Goal: Information Seeking & Learning: Learn about a topic

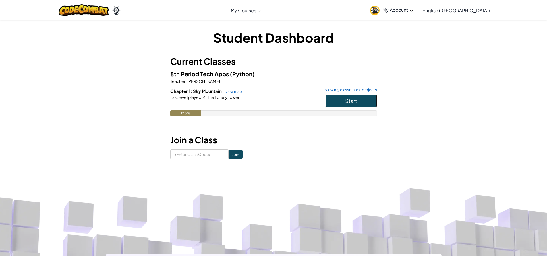
click at [340, 106] on button "Start" at bounding box center [351, 100] width 52 height 13
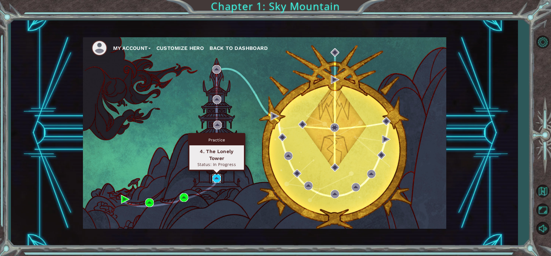
click at [215, 175] on img at bounding box center [216, 178] width 9 height 9
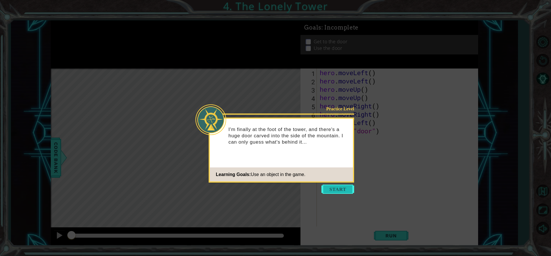
click at [334, 190] on button "Start" at bounding box center [337, 189] width 33 height 9
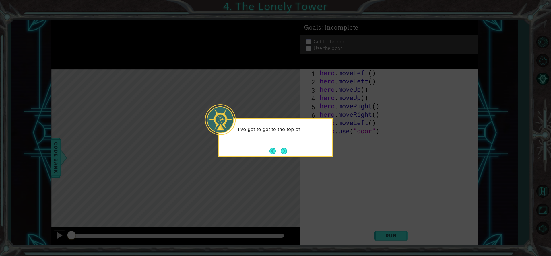
click at [281, 148] on button "Next" at bounding box center [284, 151] width 6 height 6
click at [283, 146] on div "Then" at bounding box center [275, 137] width 115 height 39
click at [283, 149] on button "Next" at bounding box center [283, 151] width 7 height 7
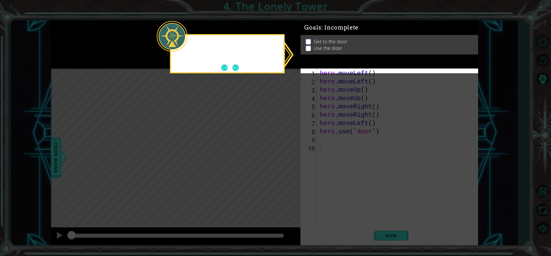
click at [283, 149] on icon at bounding box center [275, 128] width 551 height 256
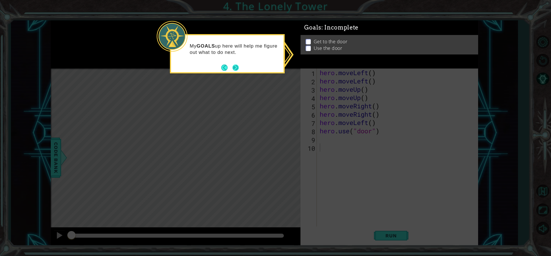
click at [232, 69] on button "Next" at bounding box center [235, 68] width 6 height 6
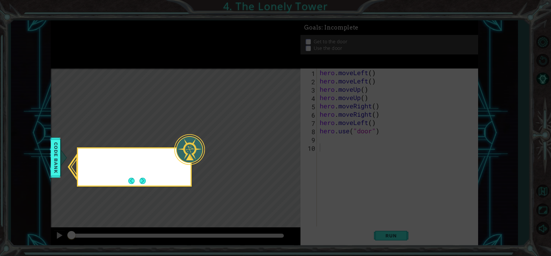
click at [232, 68] on icon at bounding box center [275, 128] width 551 height 256
drag, startPoint x: 153, startPoint y: 180, endPoint x: 135, endPoint y: 181, distance: 18.4
click at [144, 181] on div "I can check out the" at bounding box center [134, 167] width 115 height 39
click at [148, 181] on div "I can check out the Code Bank to see al" at bounding box center [134, 167] width 115 height 39
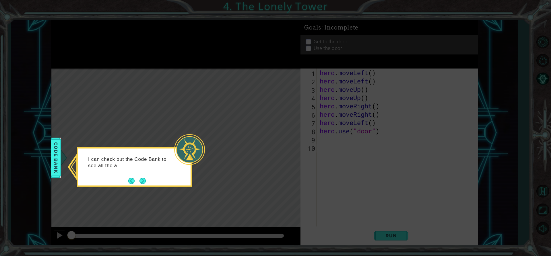
click at [147, 181] on div "I can check out the Code Bank to see all the a" at bounding box center [134, 167] width 115 height 39
drag, startPoint x: 143, startPoint y: 182, endPoint x: 135, endPoint y: 182, distance: 7.8
click at [136, 182] on footer at bounding box center [137, 181] width 18 height 9
click at [135, 182] on button "Back" at bounding box center [133, 181] width 11 height 6
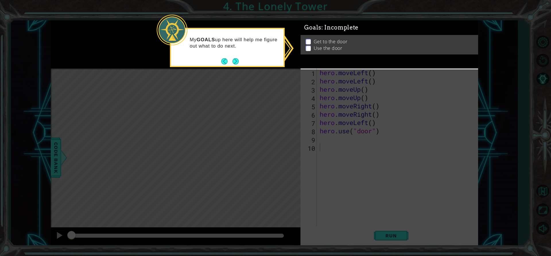
click at [136, 181] on icon at bounding box center [275, 128] width 551 height 256
click at [230, 59] on button "Back" at bounding box center [226, 61] width 11 height 6
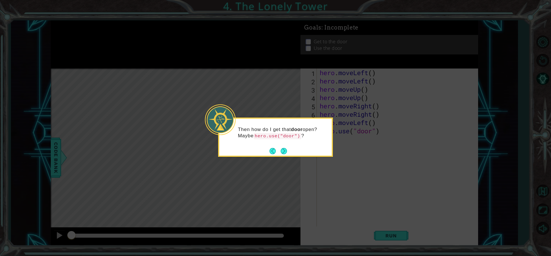
click at [234, 58] on icon at bounding box center [275, 128] width 551 height 256
click at [305, 160] on icon at bounding box center [275, 128] width 551 height 256
click at [291, 160] on icon at bounding box center [275, 128] width 551 height 256
click at [277, 147] on footer at bounding box center [279, 151] width 18 height 9
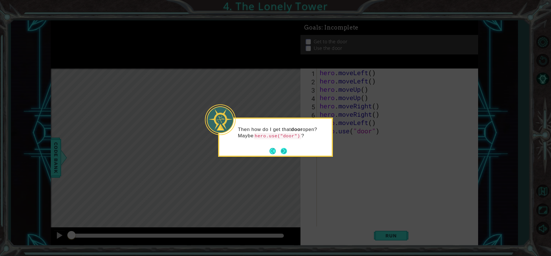
click at [283, 152] on button "Next" at bounding box center [284, 151] width 6 height 6
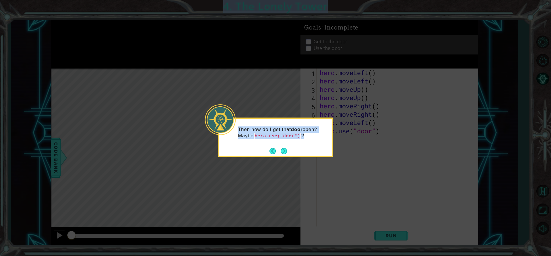
click at [282, 153] on icon at bounding box center [275, 128] width 551 height 256
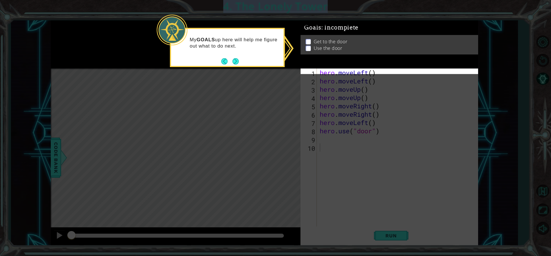
click at [238, 59] on button "Next" at bounding box center [235, 61] width 6 height 6
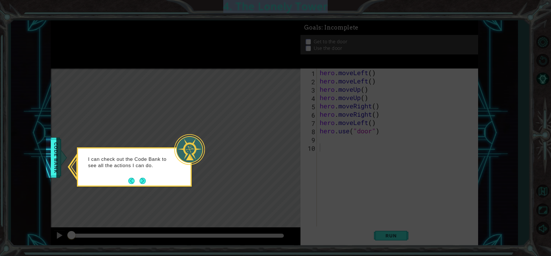
click at [238, 59] on icon at bounding box center [275, 128] width 551 height 256
click at [234, 61] on icon at bounding box center [275, 128] width 551 height 256
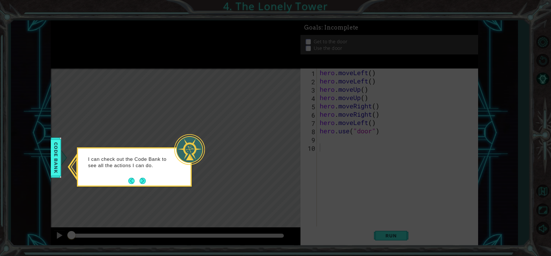
click at [152, 181] on div "I can check out the Code Bank to see all the actions I can do." at bounding box center [134, 167] width 115 height 39
click at [144, 180] on button "Next" at bounding box center [142, 181] width 6 height 6
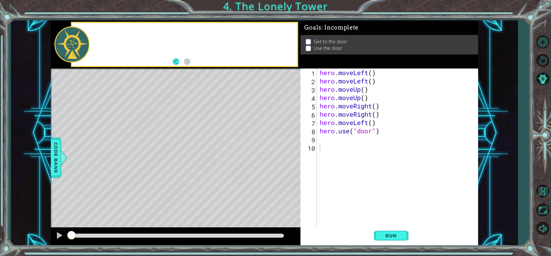
click at [145, 179] on div "Level Map" at bounding box center [183, 153] width 265 height 169
click at [393, 230] on button "Run" at bounding box center [391, 236] width 34 height 18
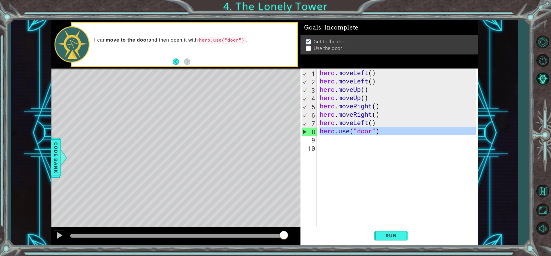
click at [303, 131] on div "8" at bounding box center [309, 132] width 15 height 8
click at [307, 132] on div "8" at bounding box center [309, 132] width 15 height 8
click at [306, 132] on div "8" at bounding box center [309, 132] width 15 height 8
type textarea "hero.use("door")"
click at [306, 132] on div "8" at bounding box center [309, 132] width 15 height 8
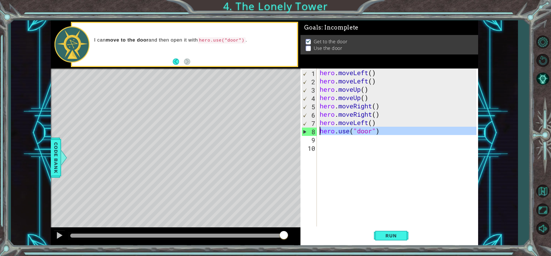
click at [306, 132] on div "8" at bounding box center [309, 132] width 15 height 8
type textarea "hero.use("door")"
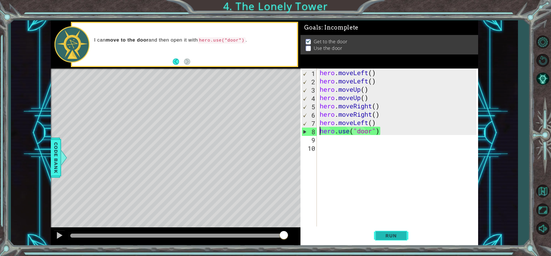
drag, startPoint x: 400, startPoint y: 236, endPoint x: 400, endPoint y: 231, distance: 4.9
click at [400, 236] on span "Run" at bounding box center [391, 236] width 23 height 6
click at [323, 142] on div "hero . moveLeft ( ) hero . moveLeft ( ) hero . moveUp ( ) hero . moveUp ( ) her…" at bounding box center [399, 156] width 161 height 175
type textarea "h"
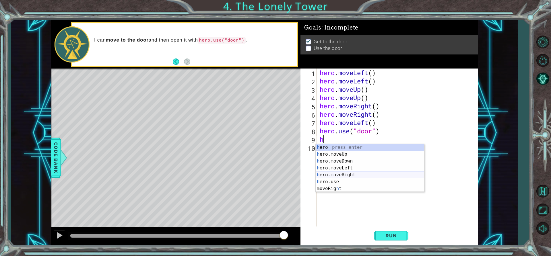
click at [334, 172] on div "h ero press enter h ero.moveUp press enter h ero.moveDown press enter h ero.mov…" at bounding box center [370, 175] width 108 height 62
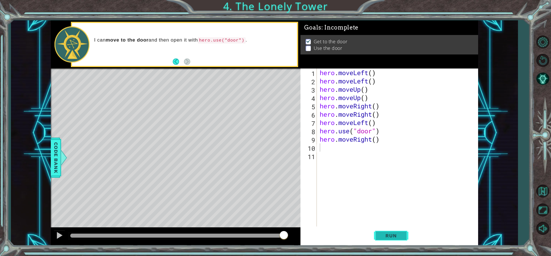
click at [377, 239] on button "Run" at bounding box center [391, 236] width 34 height 18
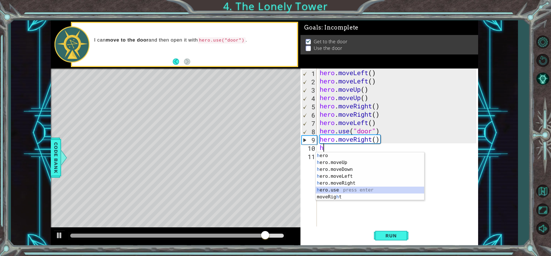
click at [341, 188] on div "h ero press enter h ero.moveUp press enter h ero.moveDown press enter h ero.mov…" at bounding box center [370, 183] width 108 height 62
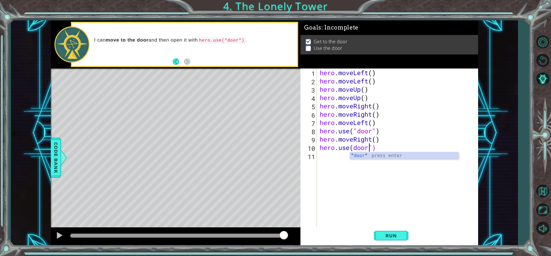
scroll to position [0, 2]
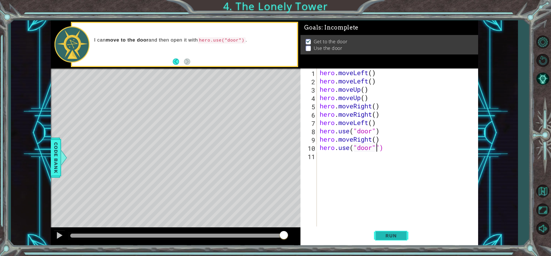
click at [398, 230] on button "Run" at bounding box center [391, 236] width 34 height 18
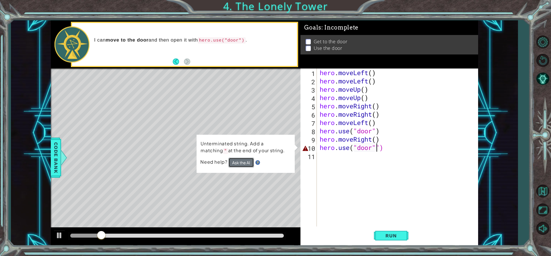
click at [241, 162] on button "Ask the AI" at bounding box center [241, 163] width 26 height 10
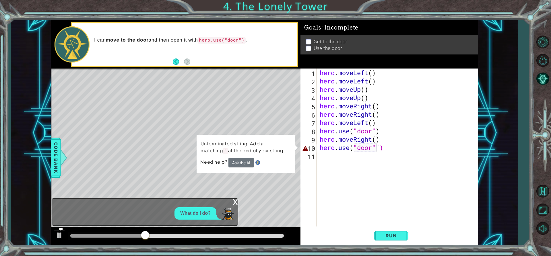
click at [177, 201] on div "x What do I do?" at bounding box center [145, 212] width 187 height 27
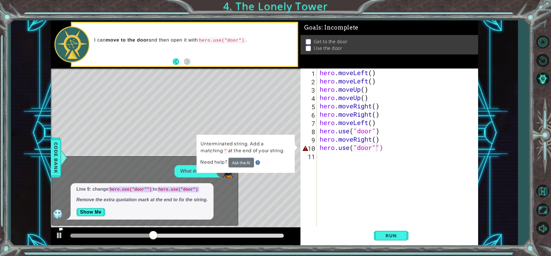
click at [185, 200] on em "Remove the extra quotation mark at the end to fix the string." at bounding box center [141, 199] width 131 height 5
click at [235, 164] on button "Ask the AI" at bounding box center [241, 163] width 26 height 10
click at [382, 128] on div "hero . moveLeft ( ) hero . moveLeft ( ) hero . moveUp ( ) hero . moveUp ( ) her…" at bounding box center [399, 156] width 161 height 175
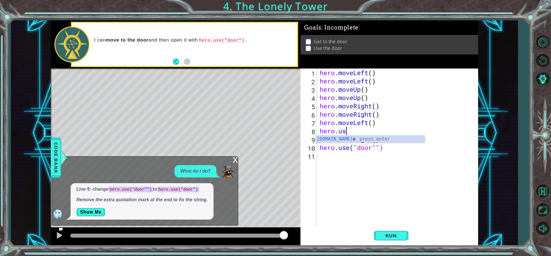
scroll to position [0, 0]
type textarea "h"
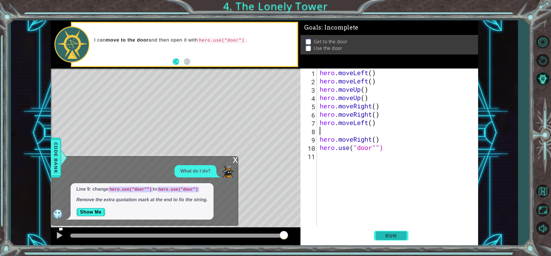
click at [388, 240] on button "Run" at bounding box center [391, 236] width 34 height 18
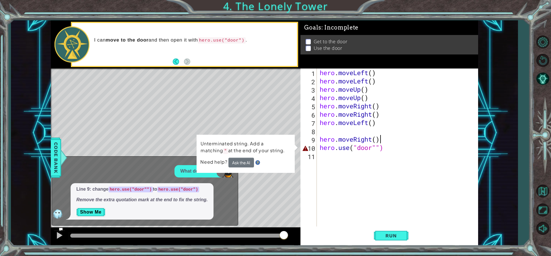
click at [383, 140] on div "hero . moveLeft ( ) hero . moveLeft ( ) hero . moveUp ( ) hero . moveUp ( ) her…" at bounding box center [399, 156] width 161 height 175
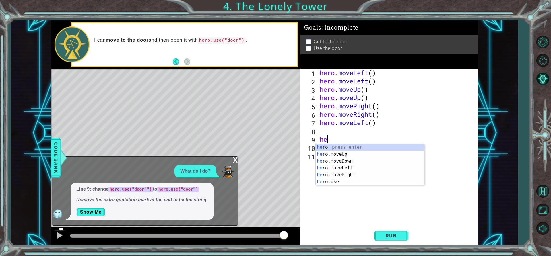
type textarea "h"
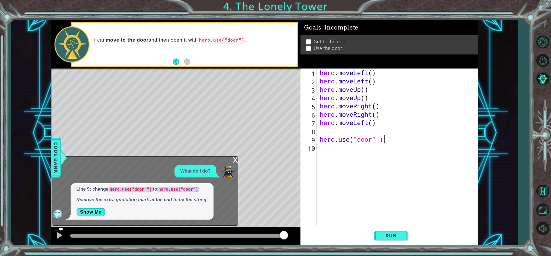
click at [383, 140] on div "hero . moveLeft ( ) hero . moveLeft ( ) hero . moveUp ( ) hero . moveUp ( ) her…" at bounding box center [399, 156] width 161 height 175
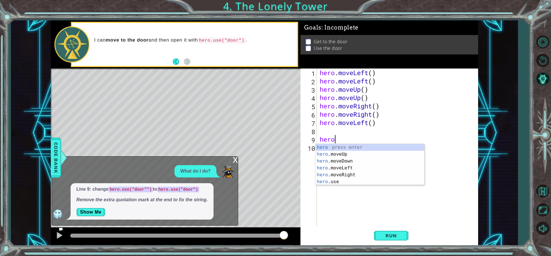
type textarea "h"
type textarea "hero.moveLeft()"
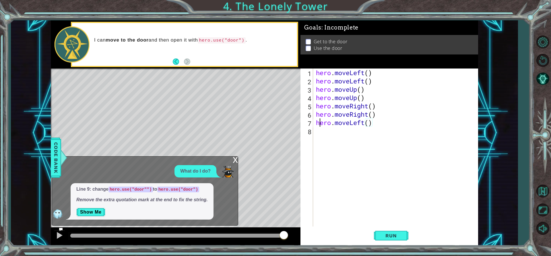
click at [319, 125] on div "hero . moveLeft ( ) hero . moveLeft ( ) hero . moveUp ( ) hero . moveUp ( ) her…" at bounding box center [397, 156] width 165 height 175
click at [318, 131] on div "hero . moveLeft ( ) hero . moveLeft ( ) hero . moveUp ( ) hero . moveUp ( ) her…" at bounding box center [397, 156] width 165 height 175
type textarea "h"
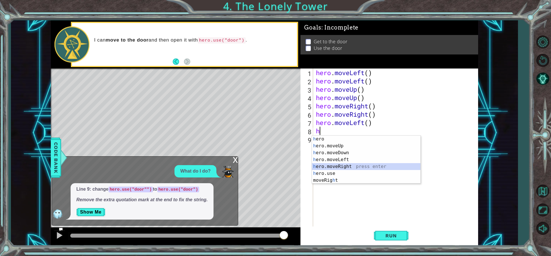
click at [324, 170] on div "h ero press enter h ero.moveUp press enter h ero.moveDown press enter h ero.mov…" at bounding box center [366, 167] width 108 height 62
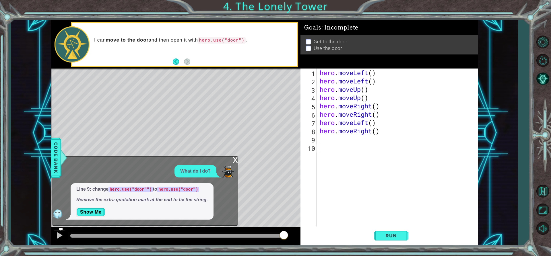
click at [319, 152] on div "hero . moveLeft ( ) hero . moveLeft ( ) hero . moveUp ( ) hero . moveUp ( ) her…" at bounding box center [399, 156] width 161 height 175
click at [324, 142] on div "hero . moveLeft ( ) hero . moveLeft ( ) hero . moveUp ( ) hero . moveUp ( ) her…" at bounding box center [399, 156] width 161 height 175
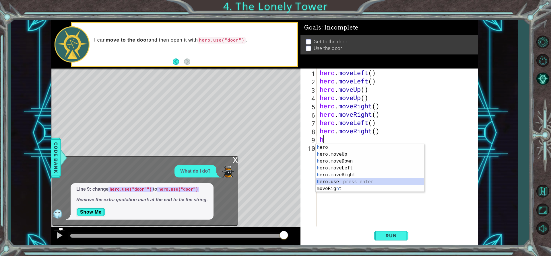
drag, startPoint x: 340, startPoint y: 181, endPoint x: 346, endPoint y: 178, distance: 5.7
click at [341, 181] on div "h ero press enter h ero.moveUp press enter h ero.moveDown press enter h ero.mov…" at bounding box center [370, 175] width 108 height 62
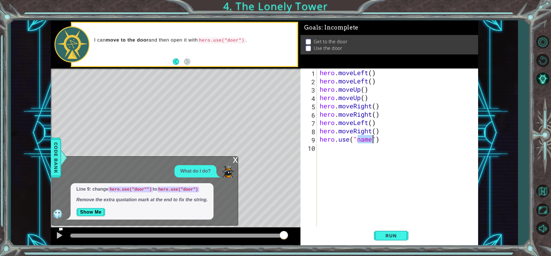
click at [373, 136] on div "hero . moveLeft ( ) hero . moveLeft ( ) hero . moveUp ( ) hero . moveUp ( ) her…" at bounding box center [398, 148] width 158 height 158
type textarea "hero.use("door")"
click at [396, 238] on span "Run" at bounding box center [391, 236] width 23 height 6
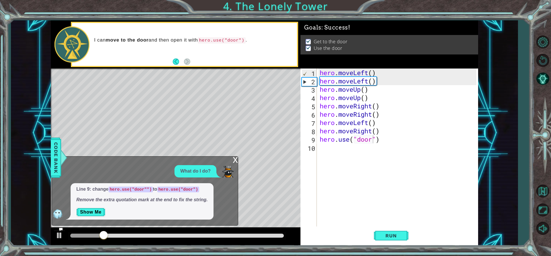
click at [234, 156] on div "Level Map" at bounding box center [183, 153] width 265 height 169
click at [236, 160] on div "x" at bounding box center [235, 160] width 5 height 6
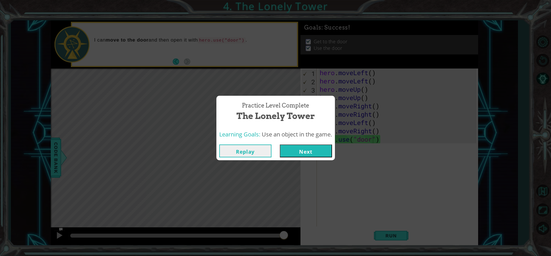
click at [296, 152] on button "Next" at bounding box center [306, 151] width 52 height 13
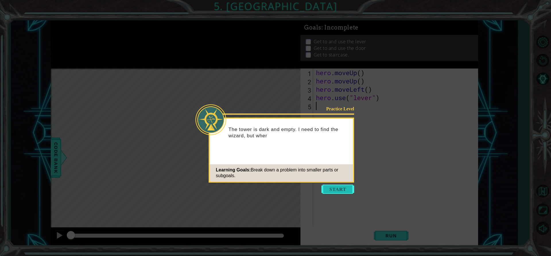
click at [343, 194] on button "Start" at bounding box center [337, 189] width 33 height 9
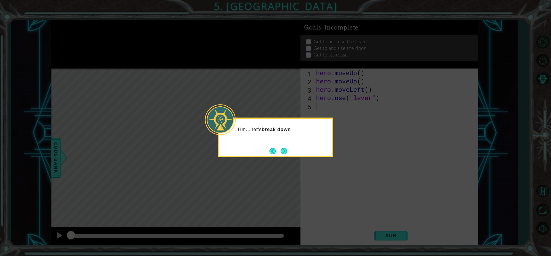
click at [280, 154] on button "Next" at bounding box center [283, 151] width 7 height 7
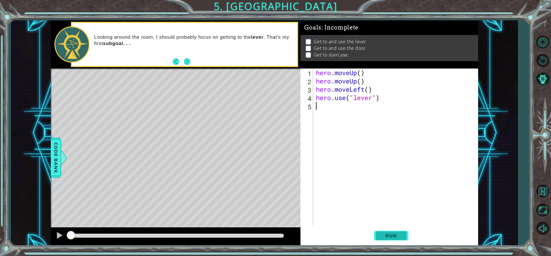
click at [391, 236] on span "Run" at bounding box center [391, 236] width 23 height 6
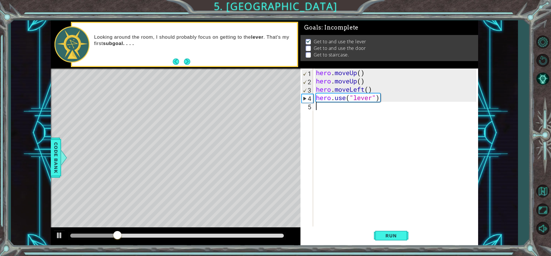
click at [325, 108] on div "hero . moveUp ( ) hero . moveUp ( ) hero . moveLeft ( ) hero . use ( "lever" )" at bounding box center [397, 156] width 164 height 175
type textarea "h"
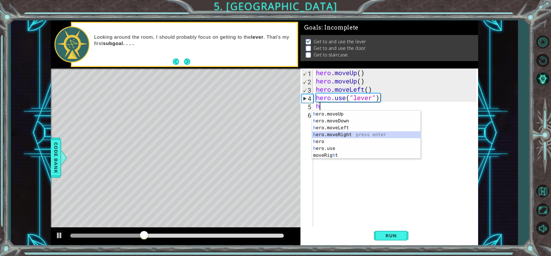
click at [349, 135] on div "h ero.moveUp press enter h ero.moveDown press enter h ero.moveLeft press enter …" at bounding box center [366, 142] width 108 height 62
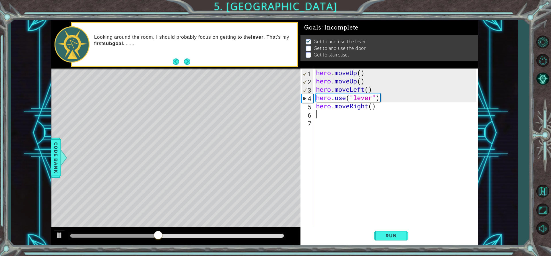
type textarea "h"
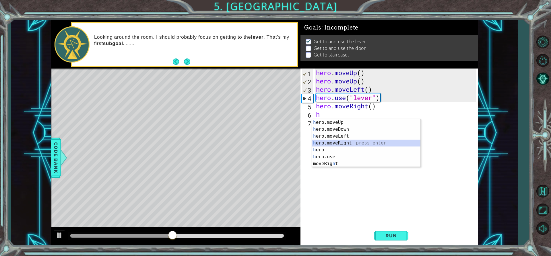
click at [325, 146] on div "h ero.moveUp press enter h ero.moveDown press enter h ero.moveLeft press enter …" at bounding box center [366, 150] width 108 height 62
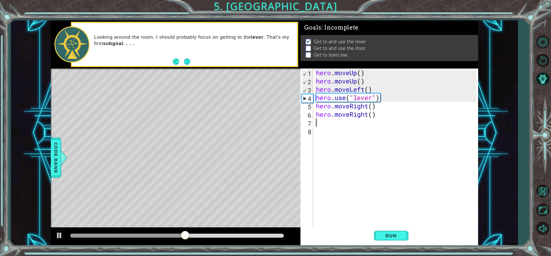
click at [319, 128] on div "hero . moveUp ( ) hero . moveUp ( ) hero . moveLeft ( ) hero . use ( "lever" ) …" at bounding box center [397, 156] width 164 height 175
click at [329, 119] on div "hero . moveUp ( ) hero . moveUp ( ) hero . moveLeft ( ) hero . use ( "lever" ) …" at bounding box center [397, 156] width 164 height 175
click at [386, 96] on div "hero . moveUp ( ) hero . moveUp ( ) hero . moveLeft ( ) hero . use ( "lever" ) …" at bounding box center [397, 156] width 164 height 175
type textarea "hero.use("lever")"
click at [321, 126] on div "hero . moveUp ( ) hero . moveUp ( ) hero . moveLeft ( ) hero . use ( "lever" ) …" at bounding box center [397, 156] width 164 height 175
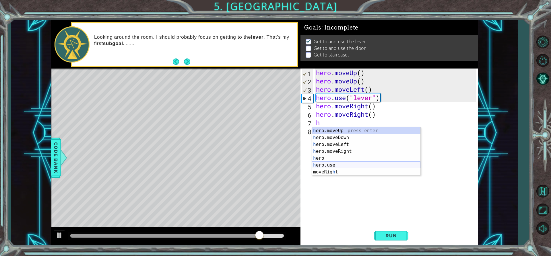
click at [317, 167] on div "h ero.moveUp press enter h ero.moveDown press enter h ero.moveLeft press enter …" at bounding box center [366, 158] width 108 height 62
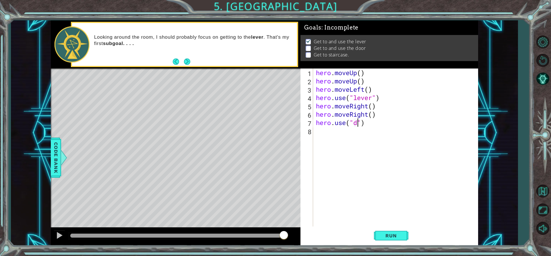
scroll to position [0, 2]
type textarea "hero.use("door")"
click at [391, 235] on span "Run" at bounding box center [391, 236] width 23 height 6
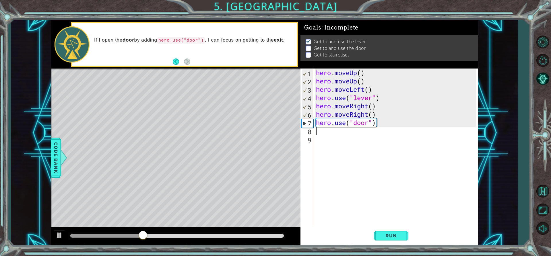
click at [379, 127] on div "hero . moveUp ( ) hero . moveUp ( ) hero . moveLeft ( ) hero . use ( "lever" ) …" at bounding box center [397, 156] width 164 height 175
click at [375, 123] on div "hero . moveUp ( ) hero . moveUp ( ) hero . moveLeft ( ) hero . use ( "lever" ) …" at bounding box center [397, 156] width 164 height 175
click at [375, 125] on div "hero . moveUp ( ) hero . moveUp ( ) hero . moveLeft ( ) hero . use ( "lever" ) …" at bounding box center [397, 156] width 164 height 175
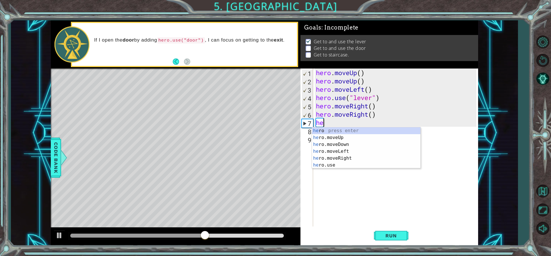
type textarea "h"
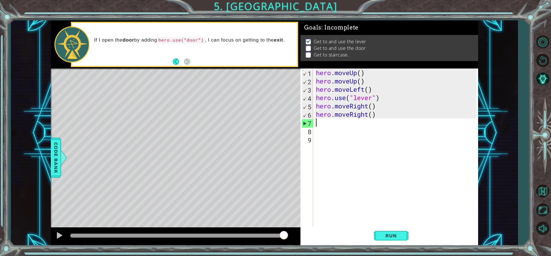
click at [317, 122] on div "hero . moveUp ( ) hero . moveUp ( ) hero . moveLeft ( ) hero . use ( "lever" ) …" at bounding box center [397, 156] width 164 height 175
type textarea "h"
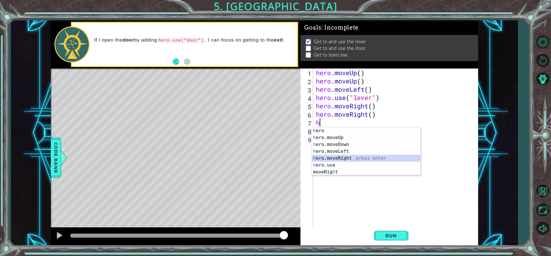
click at [325, 158] on div "h ero press enter h ero.moveUp press enter h ero.moveDown press enter h ero.mov…" at bounding box center [366, 158] width 108 height 62
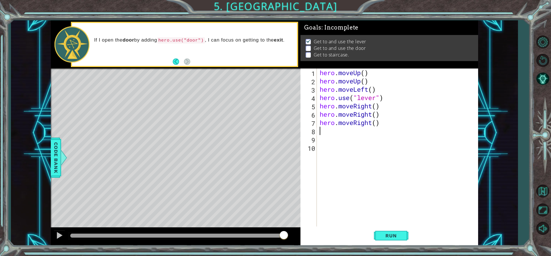
click at [330, 132] on div "hero . moveUp ( ) hero . moveUp ( ) hero . moveLeft ( ) hero . use ( "lever" ) …" at bounding box center [399, 156] width 161 height 175
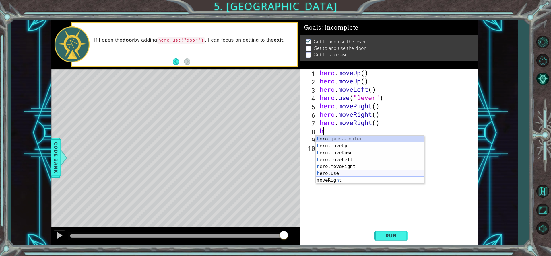
click at [335, 172] on div "h ero press enter h ero.moveUp press enter h ero.moveDown press enter h ero.mov…" at bounding box center [370, 167] width 108 height 62
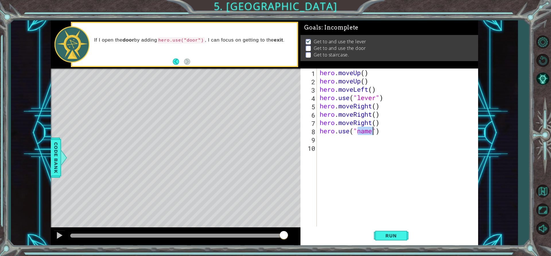
drag, startPoint x: 382, startPoint y: 121, endPoint x: 379, endPoint y: 135, distance: 13.9
click at [379, 135] on div "hero . moveUp ( ) hero . moveUp ( ) hero . moveLeft ( ) hero . use ( "lever" ) …" at bounding box center [399, 156] width 161 height 175
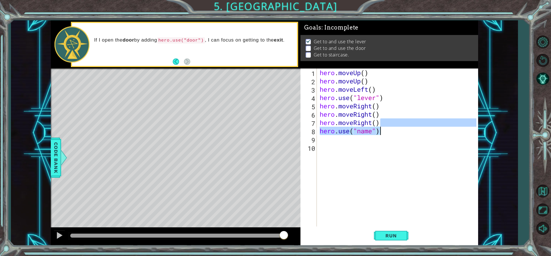
click at [375, 133] on div "hero . moveUp ( ) hero . moveUp ( ) hero . moveLeft ( ) hero . use ( "lever" ) …" at bounding box center [398, 148] width 158 height 158
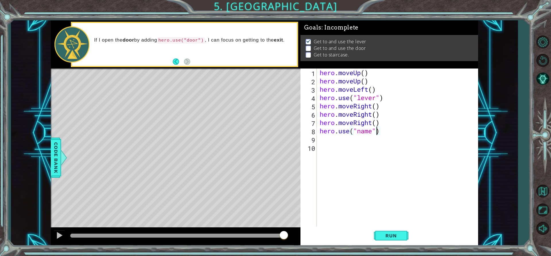
click at [372, 132] on div "hero . moveUp ( ) hero . moveUp ( ) hero . moveLeft ( ) hero . use ( "lever" ) …" at bounding box center [399, 156] width 161 height 175
type textarea "hero.use("door")"
click at [399, 234] on span "Run" at bounding box center [391, 236] width 23 height 6
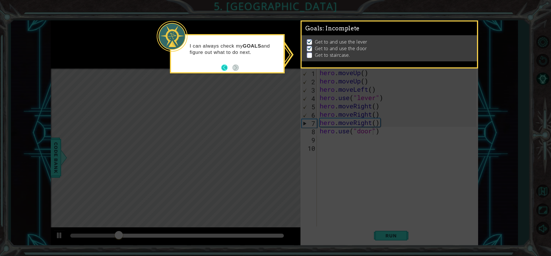
click at [224, 67] on button "Back" at bounding box center [226, 68] width 11 height 6
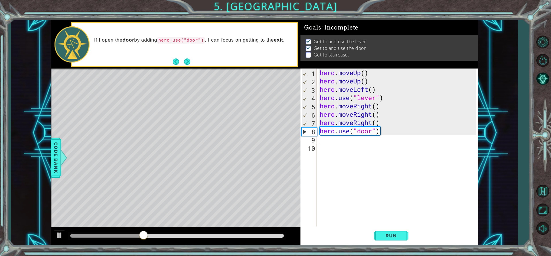
click at [320, 140] on div "hero . moveUp ( ) hero . moveUp ( ) hero . moveLeft ( ) hero . use ( "lever" ) …" at bounding box center [399, 156] width 161 height 175
type textarea "h"
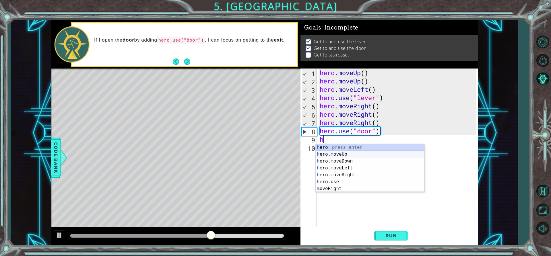
click at [337, 152] on div "h ero press enter h ero.moveUp press enter h ero.moveDown press enter h ero.mov…" at bounding box center [370, 175] width 108 height 62
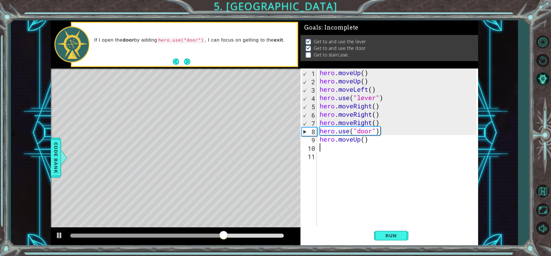
type textarea "h"
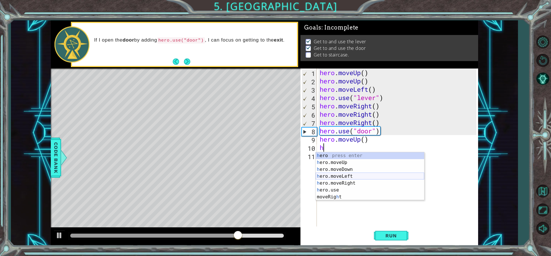
click at [326, 174] on div "h ero press enter h ero.moveUp press enter h ero.moveDown press enter h ero.mov…" at bounding box center [370, 183] width 108 height 62
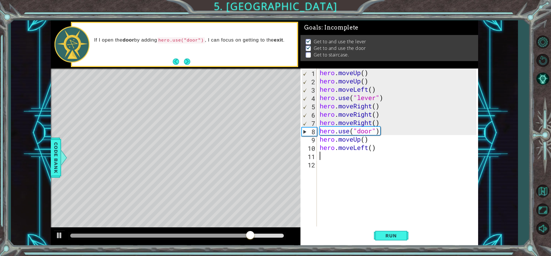
type textarea "h"
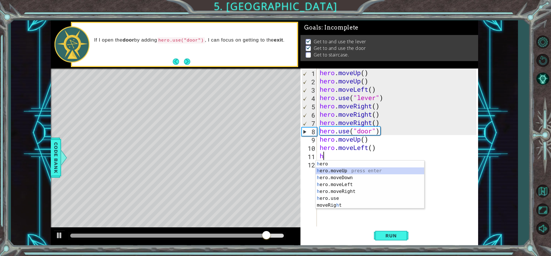
click at [348, 173] on div "h ero press enter h ero.moveUp press enter h ero.moveDown press enter h ero.mov…" at bounding box center [370, 192] width 108 height 62
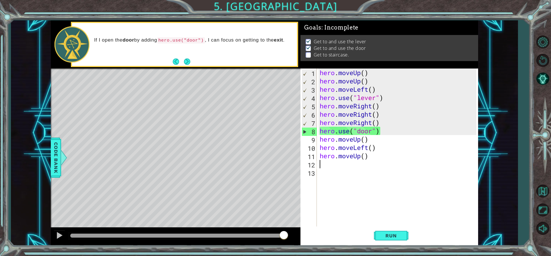
click at [370, 160] on div "hero . moveUp ( ) hero . moveUp ( ) hero . moveLeft ( ) hero . use ( "lever" ) …" at bounding box center [399, 156] width 161 height 175
click at [370, 154] on div "hero . moveUp ( ) hero . moveUp ( ) hero . moveLeft ( ) hero . use ( "lever" ) …" at bounding box center [399, 156] width 161 height 175
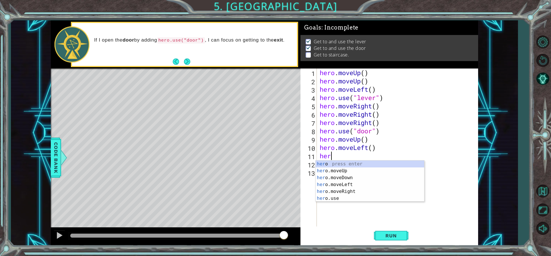
type textarea "h"
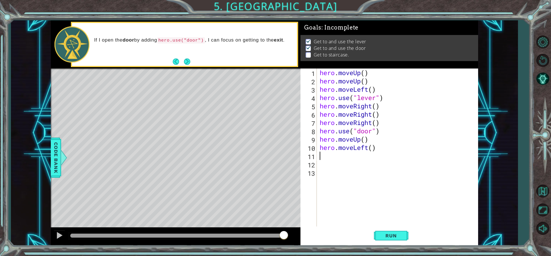
type textarea "h"
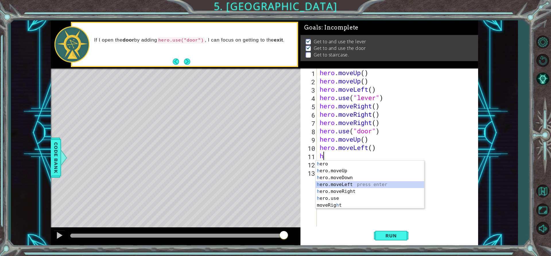
click at [349, 188] on div "h ero press enter h ero.moveUp press enter h ero.moveDown press enter h ero.mov…" at bounding box center [370, 192] width 108 height 62
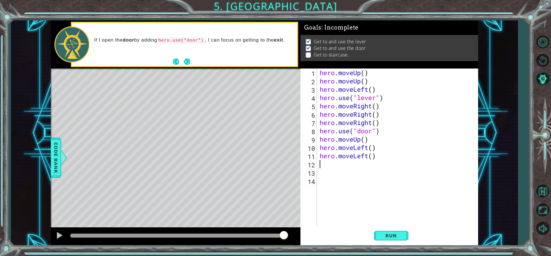
type textarea "h"
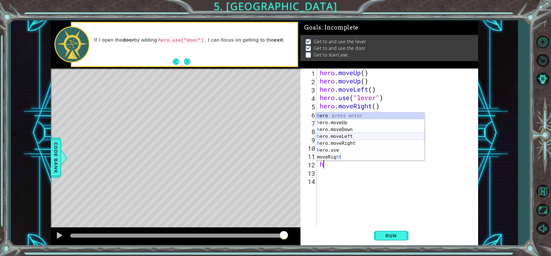
click at [342, 133] on div "h ero press enter h ero.moveUp press enter h ero.moveDown press enter h ero.mov…" at bounding box center [370, 144] width 108 height 62
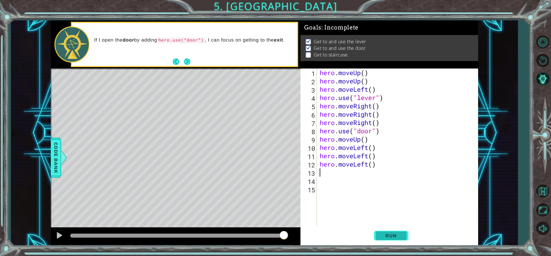
click at [396, 237] on span "Run" at bounding box center [391, 236] width 23 height 6
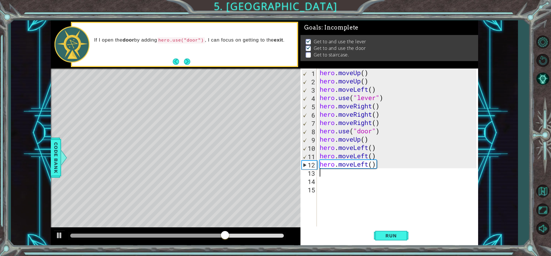
click at [382, 163] on div "hero . moveUp ( ) hero . moveUp ( ) hero . moveLeft ( ) hero . use ( "lever" ) …" at bounding box center [399, 156] width 161 height 175
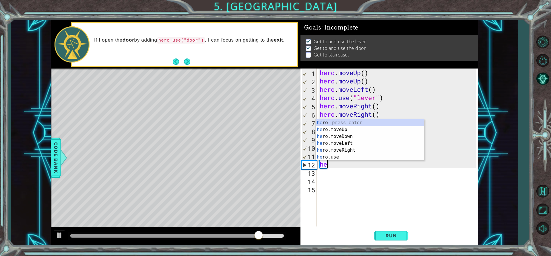
type textarea "h"
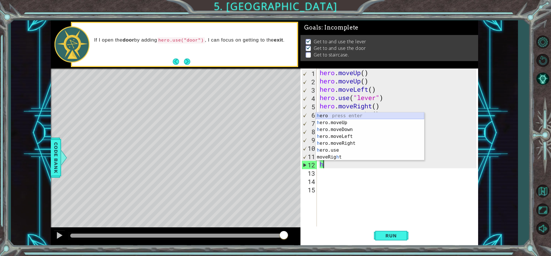
click at [361, 119] on div "h ero press enter h ero.moveUp press enter h ero.moveDown press enter h ero.mov…" at bounding box center [370, 144] width 108 height 62
type textarea "hero"
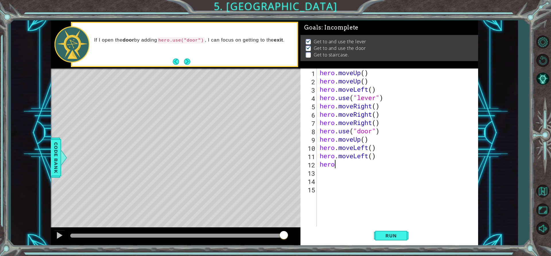
click at [341, 169] on div "hero . moveUp ( ) hero . moveUp ( ) hero . moveLeft ( ) hero . use ( "lever" ) …" at bounding box center [399, 156] width 161 height 175
click at [340, 168] on div "hero . moveUp ( ) hero . moveUp ( ) hero . moveLeft ( ) hero . use ( "lever" ) …" at bounding box center [399, 156] width 161 height 175
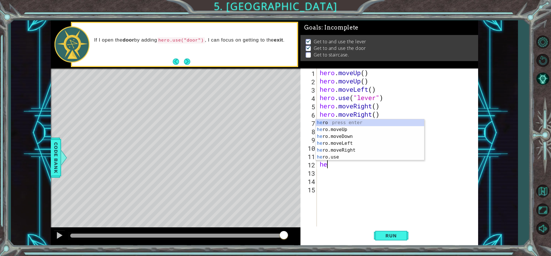
type textarea "h"
click at [338, 120] on div "h ero press enter h ero.moveUp press enter h ero.moveDown press enter h ero.mov…" at bounding box center [370, 144] width 108 height 62
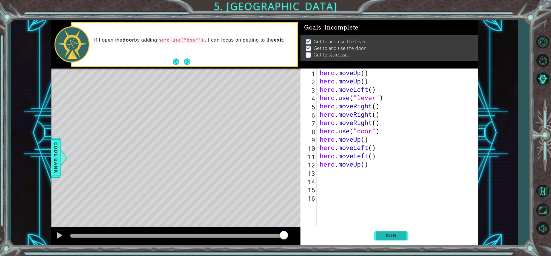
click at [385, 234] on span "Run" at bounding box center [391, 236] width 23 height 6
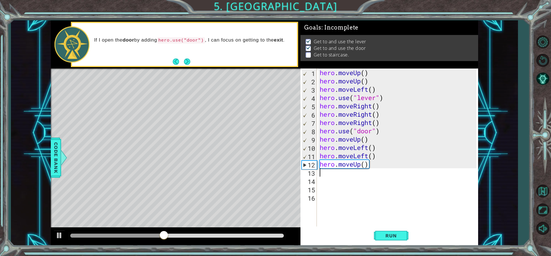
click at [338, 174] on div "hero . moveUp ( ) hero . moveUp ( ) hero . moveLeft ( ) hero . use ( "lever" ) …" at bounding box center [399, 156] width 161 height 175
click at [373, 168] on div "hero . moveUp ( ) hero . moveUp ( ) hero . moveLeft ( ) hero . use ( "lever" ) …" at bounding box center [399, 156] width 161 height 175
click at [384, 236] on span "Run" at bounding box center [391, 236] width 23 height 6
click at [378, 153] on div "hero . moveUp ( ) hero . moveUp ( ) hero . moveLeft ( ) hero . use ( "lever" ) …" at bounding box center [399, 156] width 161 height 175
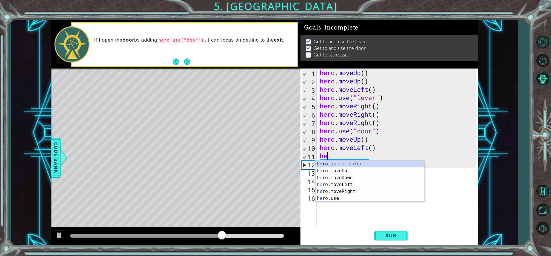
type textarea "h"
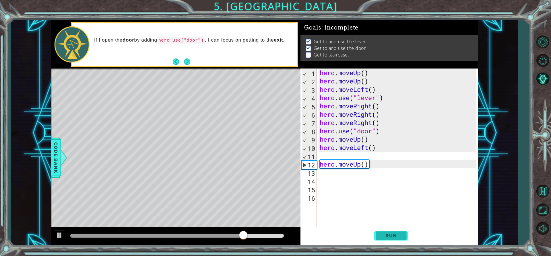
click at [402, 235] on span "Run" at bounding box center [391, 236] width 23 height 6
click at [371, 166] on div "hero . moveUp ( ) hero . moveUp ( ) hero . moveLeft ( ) hero . use ( "lever" ) …" at bounding box center [399, 156] width 161 height 175
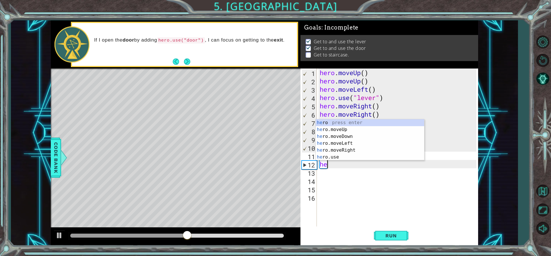
type textarea "h"
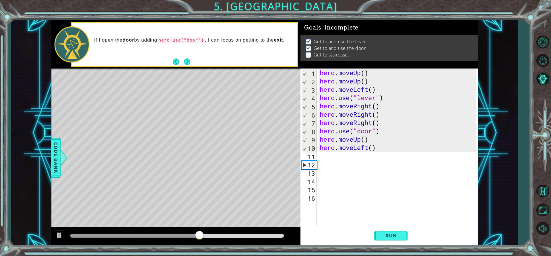
click at [373, 140] on div "hero . moveUp ( ) hero . moveUp ( ) hero . moveLeft ( ) hero . use ( "lever" ) …" at bounding box center [399, 156] width 161 height 175
click at [377, 150] on div "hero . moveUp ( ) hero . moveUp ( ) hero . moveLeft ( ) hero . use ( "lever" ) …" at bounding box center [399, 156] width 161 height 175
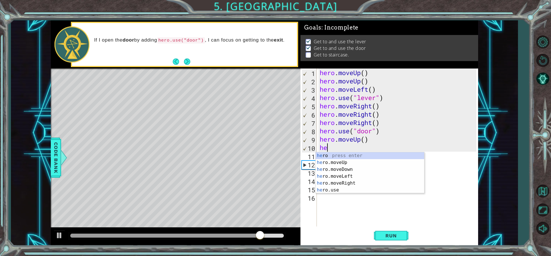
type textarea "h"
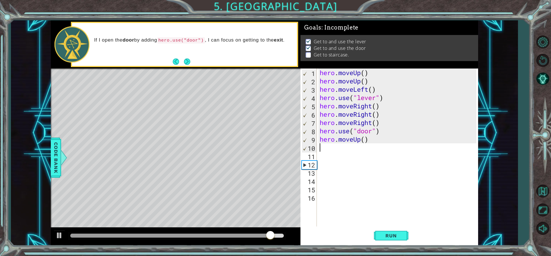
type textarea "h"
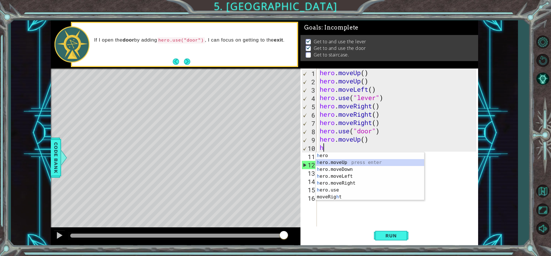
click at [356, 162] on div "h ero press enter h ero.moveUp press enter h ero.moveDown press enter h ero.mov…" at bounding box center [370, 183] width 108 height 62
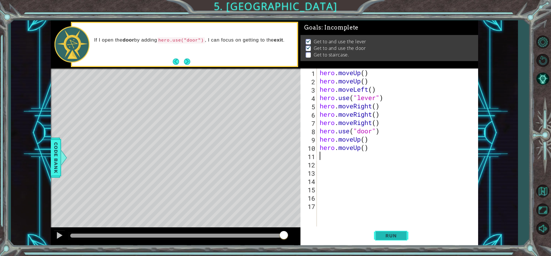
click at [391, 233] on button "Run" at bounding box center [391, 236] width 34 height 18
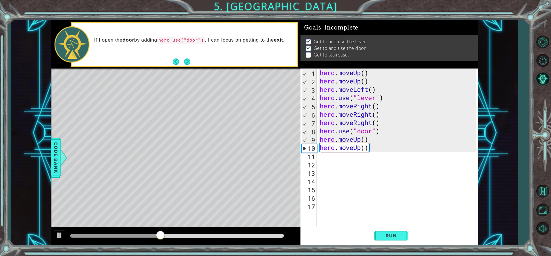
type textarea "h"
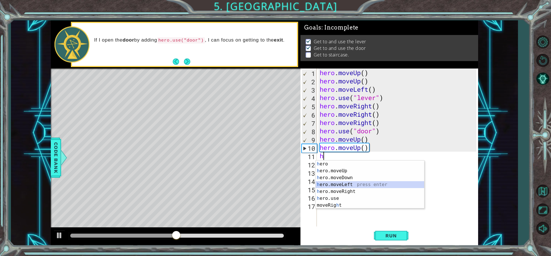
click at [327, 183] on div "h ero press enter h ero.moveUp press enter h ero.moveDown press enter h ero.mov…" at bounding box center [370, 192] width 108 height 62
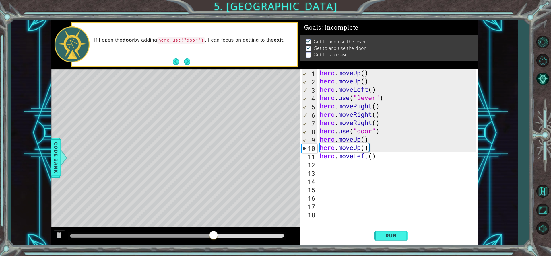
type textarea "h"
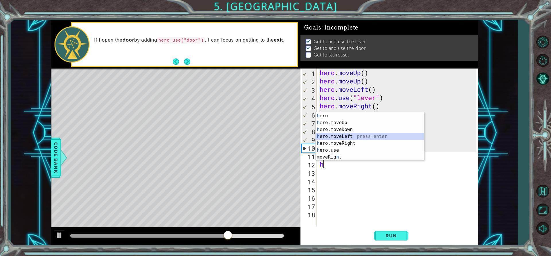
click at [354, 135] on div "h ero press enter h ero.moveUp press enter h ero.moveDown press enter h ero.mov…" at bounding box center [370, 144] width 108 height 62
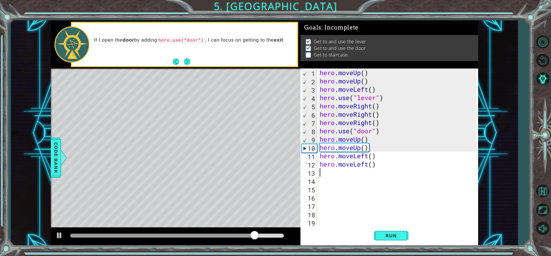
click at [322, 174] on div "hero . moveUp ( ) hero . moveUp ( ) hero . moveLeft ( ) hero . use ( "lever" ) …" at bounding box center [399, 156] width 161 height 175
type textarea "h"
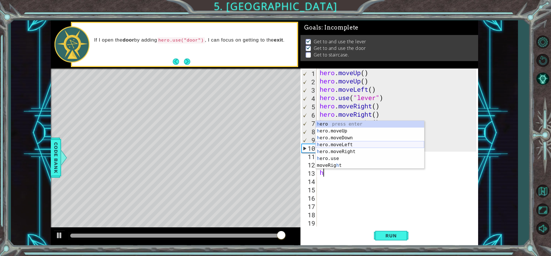
click at [342, 146] on div "h ero press enter h ero.moveUp press enter h ero.moveDown press enter h ero.mov…" at bounding box center [370, 152] width 108 height 62
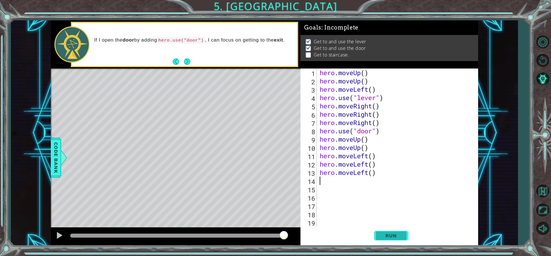
click at [382, 237] on span "Run" at bounding box center [391, 236] width 23 height 6
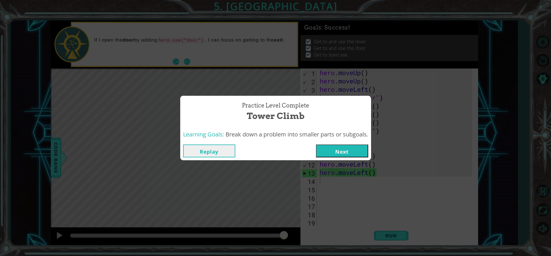
click at [343, 150] on button "Next" at bounding box center [342, 151] width 52 height 13
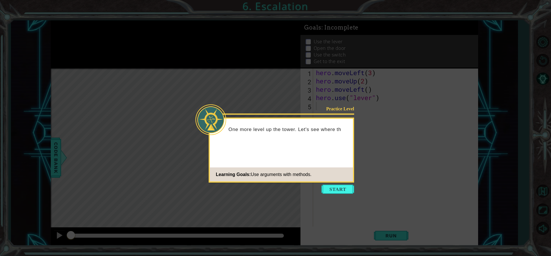
click at [337, 181] on footer "Learning Goals: Use arguments with methods." at bounding box center [281, 175] width 143 height 14
click at [344, 189] on button "Start" at bounding box center [337, 189] width 33 height 9
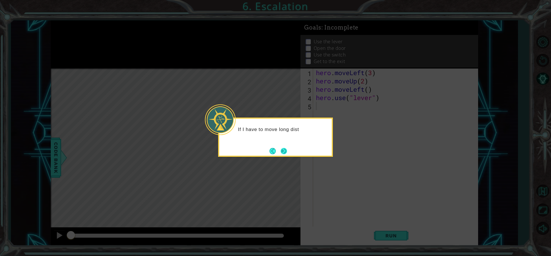
click at [282, 148] on button "Next" at bounding box center [284, 151] width 6 height 6
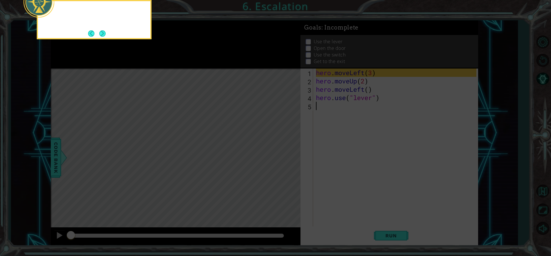
click at [282, 148] on icon at bounding box center [275, 38] width 551 height 436
click at [106, 31] on button "Next" at bounding box center [102, 33] width 6 height 6
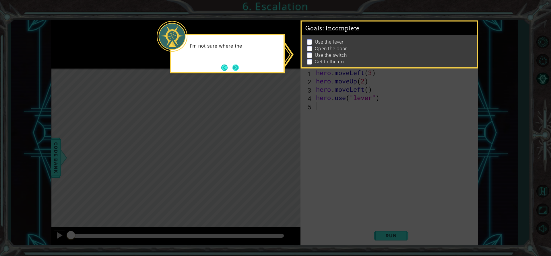
click at [236, 68] on button "Next" at bounding box center [235, 68] width 6 height 6
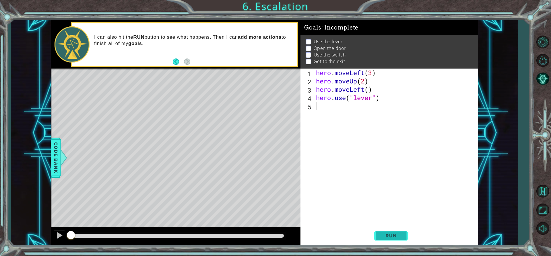
click at [399, 234] on span "Run" at bounding box center [391, 236] width 23 height 6
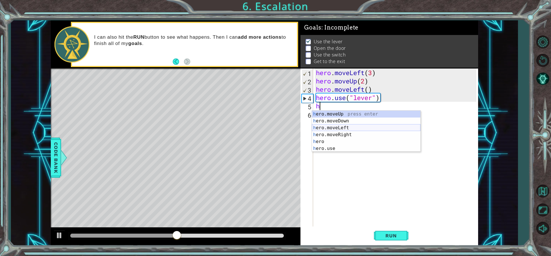
click at [328, 129] on div "h ero.moveUp press enter h ero.moveDown press enter h ero.moveLeft press enter …" at bounding box center [366, 138] width 108 height 55
type textarea "hero.moveLeft(1)"
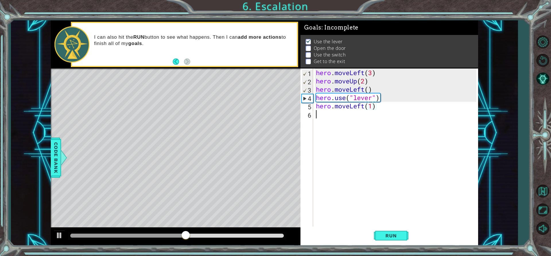
click at [325, 115] on div "hero . moveLeft ( 3 ) hero . moveUp ( 2 ) hero . moveLeft ( ) hero . use ( "lev…" at bounding box center [397, 156] width 164 height 175
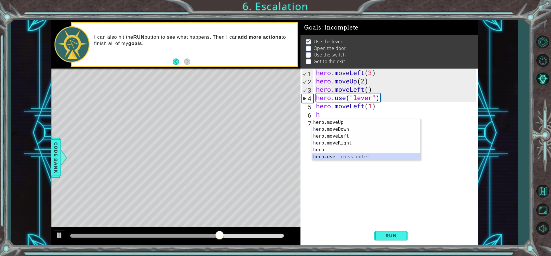
click at [325, 156] on div "h ero.moveUp press enter h ero.moveDown press enter h ero.moveLeft press enter …" at bounding box center [366, 146] width 108 height 55
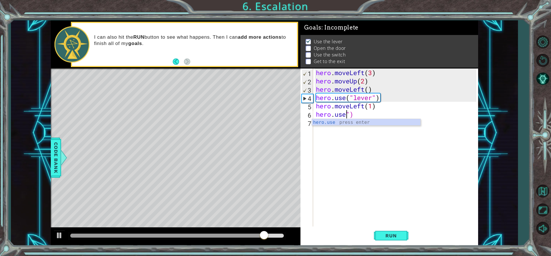
click at [354, 114] on div "hero . moveLeft ( 3 ) hero . moveUp ( 2 ) hero . moveLeft ( ) hero . use ( "lev…" at bounding box center [397, 156] width 164 height 175
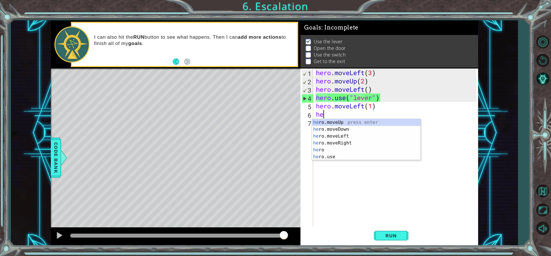
type textarea "h"
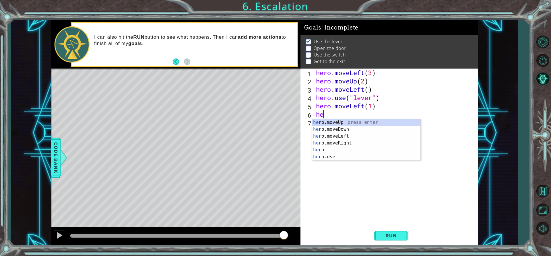
scroll to position [0, 0]
click at [338, 156] on div "her o.moveUp press enter her o.moveDown press enter her o.moveLeft press enter …" at bounding box center [366, 146] width 108 height 55
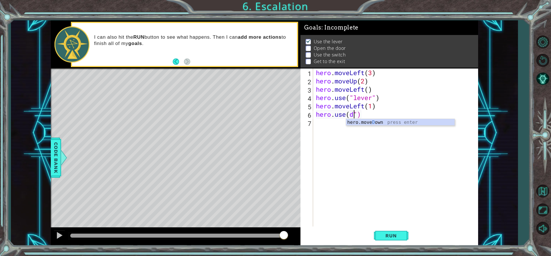
scroll to position [0, 2]
type textarea "hero.use(door")"
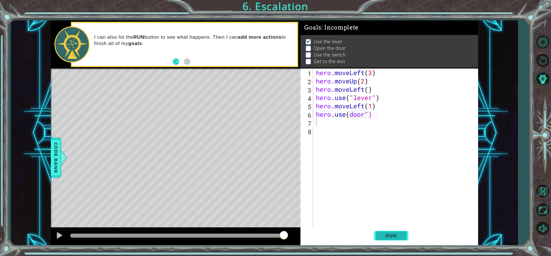
click at [393, 237] on span "Run" at bounding box center [391, 236] width 23 height 6
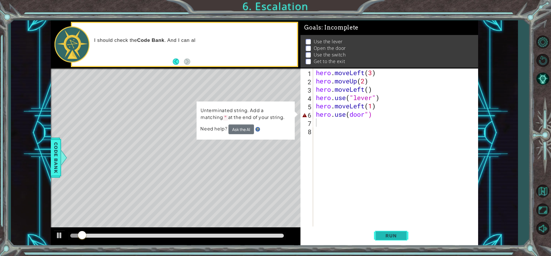
click at [393, 237] on span "Run" at bounding box center [391, 236] width 23 height 6
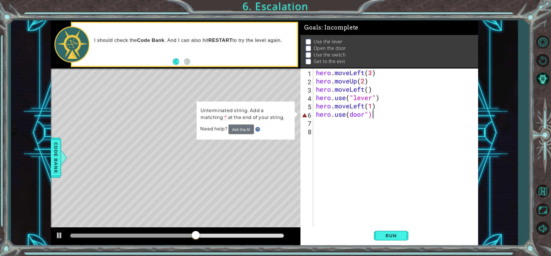
click at [380, 115] on div "hero . moveLeft ( 3 ) hero . moveUp ( 2 ) hero . moveLeft ( ) hero . use ( "lev…" at bounding box center [397, 156] width 164 height 175
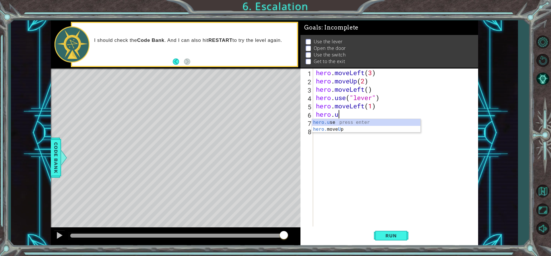
scroll to position [0, 1]
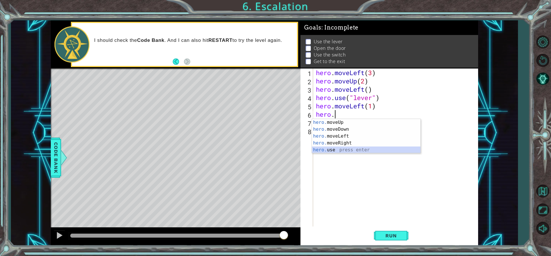
click at [330, 149] on div "hero. moveUp press enter hero. moveDown press enter hero. moveLeft press enter …" at bounding box center [366, 143] width 108 height 48
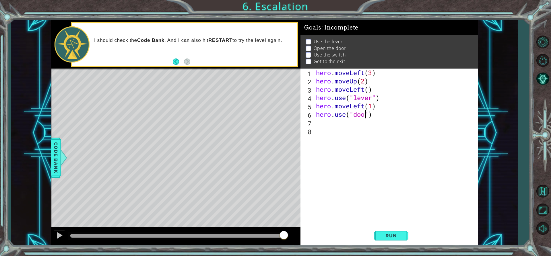
type textarea "hero.use("door")"
click at [400, 238] on span "Run" at bounding box center [391, 236] width 23 height 6
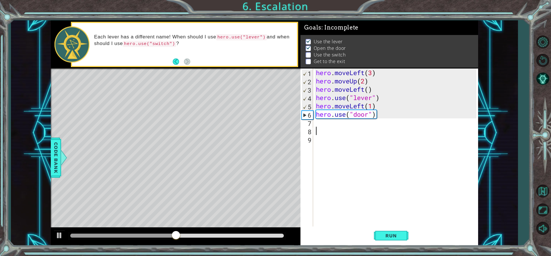
click at [324, 130] on div "hero . moveLeft ( 3 ) hero . moveUp ( 2 ) hero . moveLeft ( ) hero . use ( "lev…" at bounding box center [397, 156] width 164 height 175
type textarea "h"
click at [319, 121] on div "hero . moveLeft ( 3 ) hero . moveUp ( 2 ) hero . moveLeft ( ) hero . use ( "lev…" at bounding box center [397, 156] width 164 height 175
click at [324, 131] on div "hero . moveLeft ( 3 ) hero . moveUp ( 2 ) hero . moveLeft ( ) hero . use ( "lev…" at bounding box center [397, 156] width 164 height 175
type textarea "h"
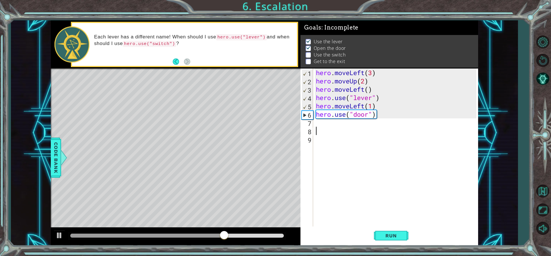
click at [321, 121] on div "hero . moveLeft ( 3 ) hero . moveUp ( 2 ) hero . moveLeft ( ) hero . use ( "lev…" at bounding box center [397, 156] width 164 height 175
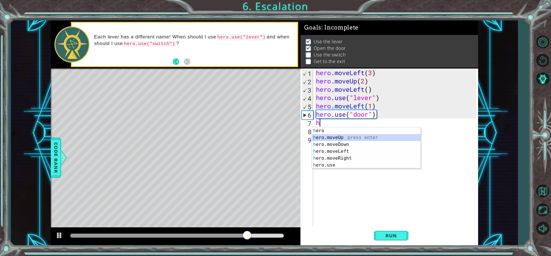
click at [315, 136] on div "h ero press enter h ero.moveUp press enter h ero.moveDown press enter h ero.mov…" at bounding box center [366, 154] width 108 height 55
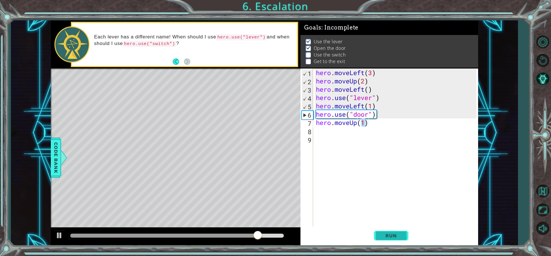
click at [389, 233] on button "Run" at bounding box center [391, 236] width 34 height 18
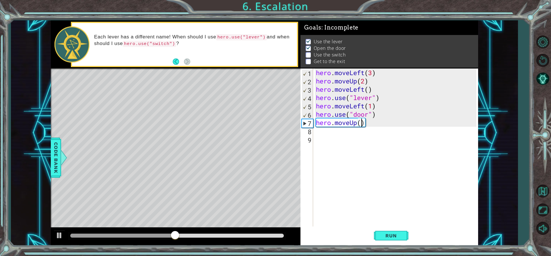
type textarea "hero.moveUp(2)"
click at [327, 134] on div "hero . moveLeft ( 3 ) hero . moveUp ( 2 ) hero . moveLeft ( ) hero . use ( "lev…" at bounding box center [397, 156] width 164 height 175
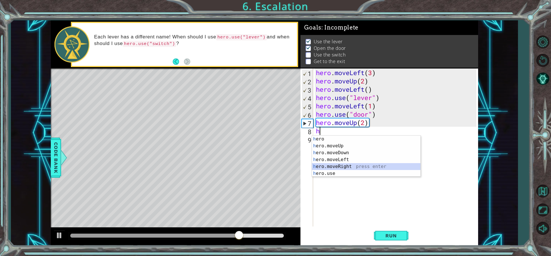
click at [325, 164] on div "h ero press enter h ero.moveUp press enter h ero.moveDown press enter h ero.mov…" at bounding box center [366, 163] width 108 height 55
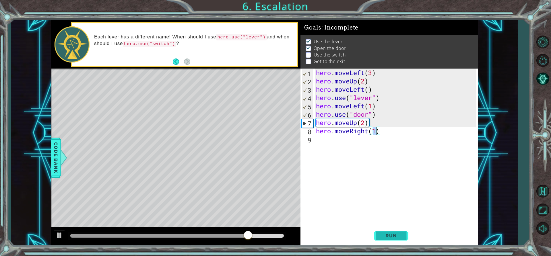
type textarea "hero.moveRight(1)"
click at [397, 236] on span "Run" at bounding box center [391, 236] width 23 height 6
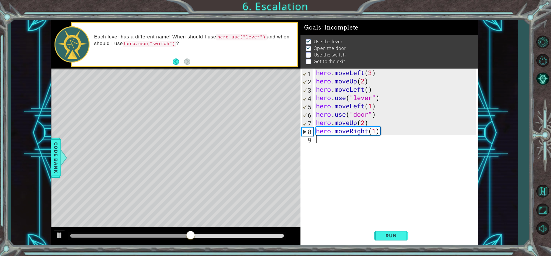
click at [318, 144] on div "hero . moveLeft ( 3 ) hero . moveUp ( 2 ) hero . moveLeft ( ) hero . use ( "lev…" at bounding box center [397, 156] width 164 height 175
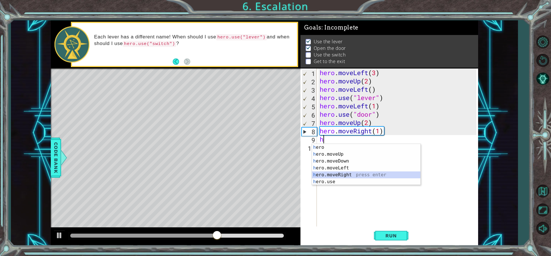
click at [325, 172] on div "h ero press enter h ero.moveUp press enter h ero.moveDown press enter h ero.mov…" at bounding box center [366, 171] width 108 height 55
type textarea "hero.moveRight(1)"
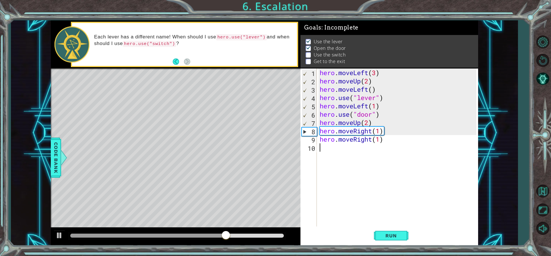
click at [324, 148] on div "hero . moveLeft ( 3 ) hero . moveUp ( 2 ) hero . moveLeft ( ) hero . use ( "lev…" at bounding box center [399, 156] width 161 height 175
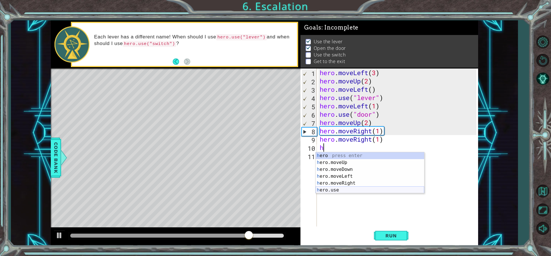
click at [346, 191] on div "h ero press enter h ero.moveUp press enter h ero.moveDown press enter h ero.mov…" at bounding box center [370, 179] width 108 height 55
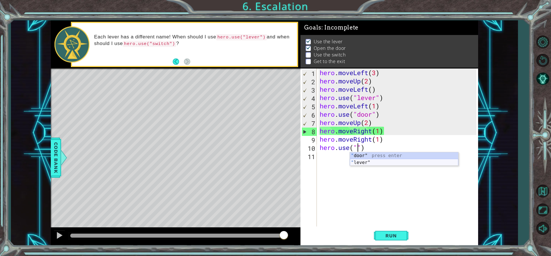
click at [366, 165] on div "" door" press enter " lever" press enter" at bounding box center [404, 166] width 108 height 28
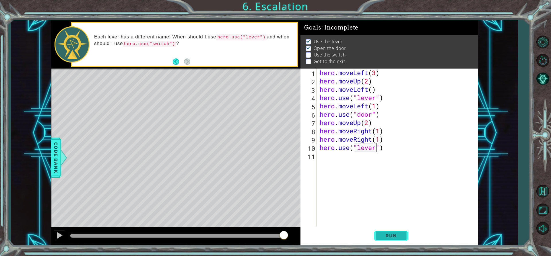
click at [380, 234] on span "Run" at bounding box center [391, 236] width 23 height 6
click at [368, 148] on div "hero . moveLeft ( 3 ) hero . moveUp ( 2 ) hero . moveLeft ( ) hero . use ( "lev…" at bounding box center [399, 156] width 161 height 175
type textarea "hero.use("switch")"
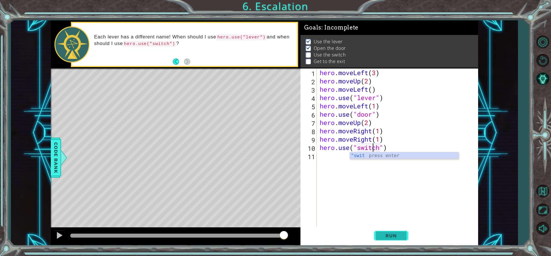
click at [386, 233] on span "Run" at bounding box center [391, 236] width 23 height 6
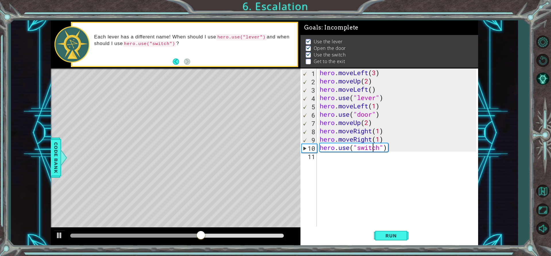
click at [326, 163] on div "hero . moveLeft ( 3 ) hero . moveUp ( 2 ) hero . moveLeft ( ) hero . use ( "lev…" at bounding box center [399, 156] width 161 height 175
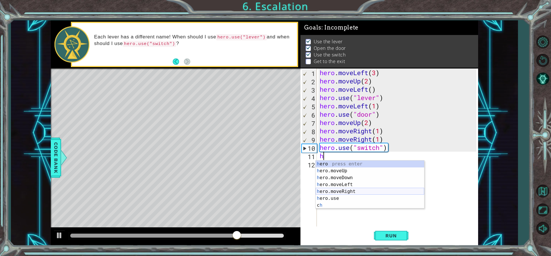
click at [343, 192] on div "h ero press enter h ero.moveUp press enter h ero.moveDown press enter h ero.mov…" at bounding box center [370, 192] width 108 height 62
type textarea "hero.moveRight(1)"
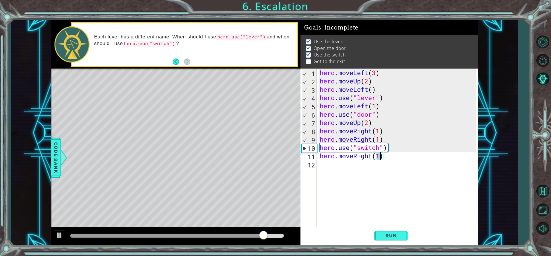
click at [324, 166] on div "hero . moveLeft ( 3 ) hero . moveUp ( 2 ) hero . moveLeft ( ) hero . use ( "lev…" at bounding box center [399, 156] width 161 height 175
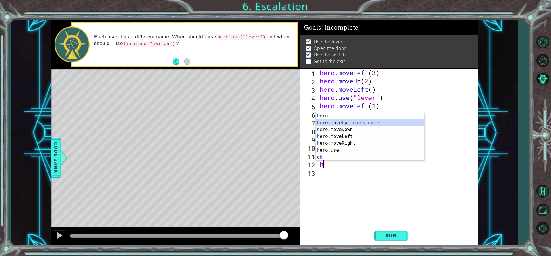
click at [338, 125] on div "h ero press enter h ero.moveUp press enter h ero.moveDown press enter h ero.mov…" at bounding box center [370, 144] width 108 height 62
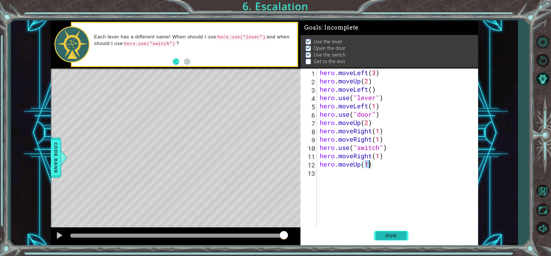
type textarea "hero.moveUp(1)"
click at [397, 229] on button "Run" at bounding box center [391, 236] width 34 height 18
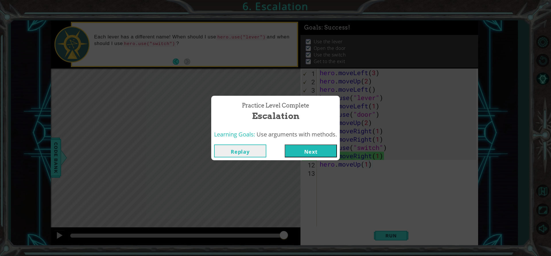
click at [296, 154] on button "Next" at bounding box center [311, 151] width 52 height 13
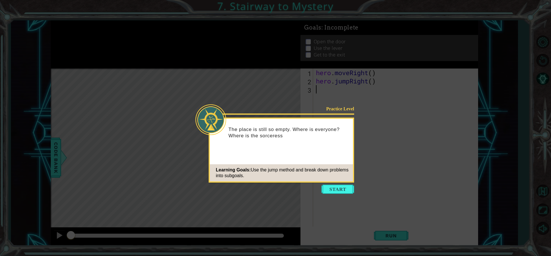
drag, startPoint x: 338, startPoint y: 191, endPoint x: 344, endPoint y: 205, distance: 14.2
click at [344, 205] on body "1 ההההההההההההההההההההההההההההההההההההההההההההההההההההההההההההההההההההההההההההה…" at bounding box center [275, 128] width 551 height 256
click at [341, 190] on button "Start" at bounding box center [337, 189] width 33 height 9
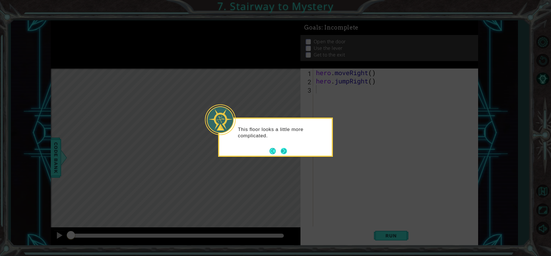
click at [286, 154] on button "Next" at bounding box center [284, 151] width 8 height 8
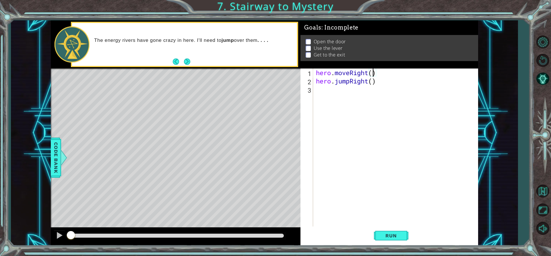
click at [373, 74] on div "hero . moveRight ( ) hero . jumpRight ( )" at bounding box center [397, 156] width 164 height 175
click at [373, 81] on div "hero . moveRight ( 1 ) hero . jumpRight ( )" at bounding box center [397, 156] width 164 height 175
type textarea "hero.jumpRight(1)"
click at [384, 240] on button "Run" at bounding box center [391, 236] width 34 height 18
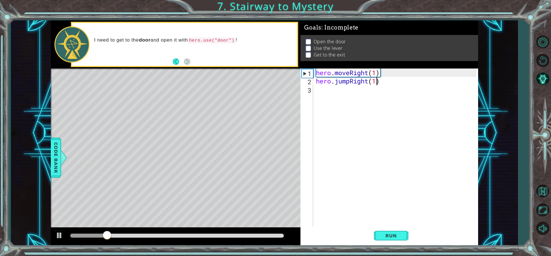
click at [319, 88] on div "hero . moveRight ( 1 ) hero . jumpRight ( 1 )" at bounding box center [397, 156] width 164 height 175
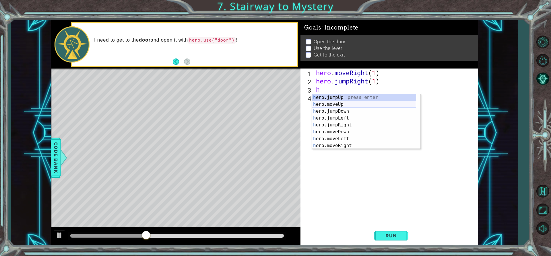
click at [340, 104] on div "h ero.jumpUp press enter h ero.moveUp press enter h ero.jumpDown press enter h …" at bounding box center [364, 128] width 104 height 69
type textarea "hero.moveUp(1)"
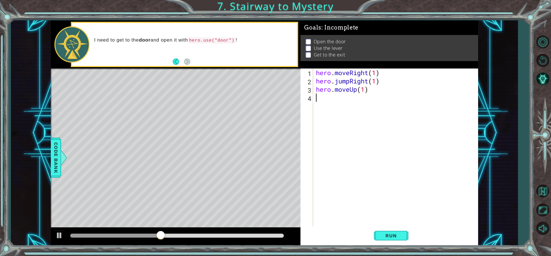
click at [319, 104] on div "hero . moveRight ( 1 ) hero . jumpRight ( 1 ) hero . moveUp ( 1 )" at bounding box center [397, 156] width 164 height 175
type textarea "h"
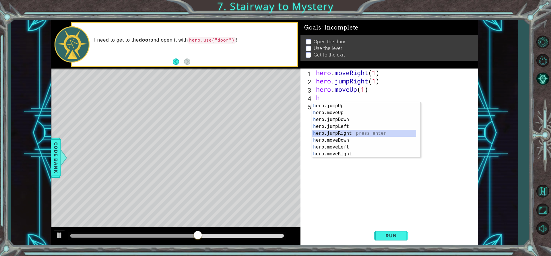
click at [335, 134] on div "h ero.jumpUp press enter h ero.moveUp press enter h ero.jumpDown press enter h …" at bounding box center [364, 136] width 104 height 69
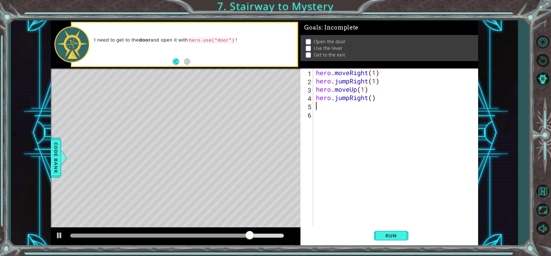
click at [377, 100] on div "hero . moveRight ( 1 ) hero . jumpRight ( 1 ) hero . moveUp ( 1 ) hero . jumpRi…" at bounding box center [397, 156] width 164 height 175
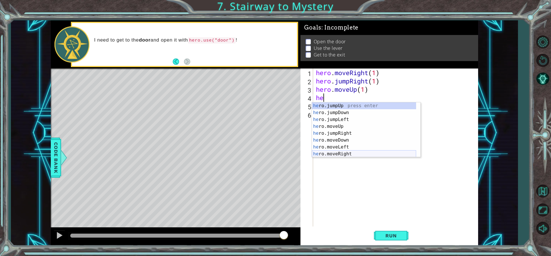
click at [343, 152] on div "he ro.jumpUp press enter he ro.jumpDown press enter he ro.jumpLeft press enter …" at bounding box center [364, 136] width 104 height 69
type textarea "hero.moveRight(1)"
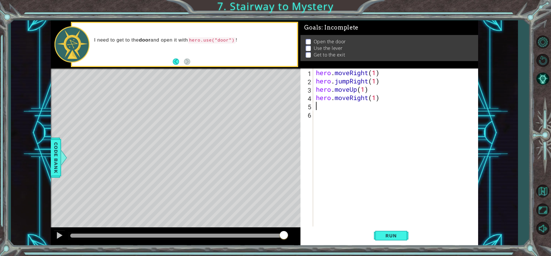
click at [329, 104] on div "hero . moveRight ( 1 ) hero . jumpRight ( 1 ) hero . moveUp ( 1 ) hero . moveRi…" at bounding box center [397, 156] width 164 height 175
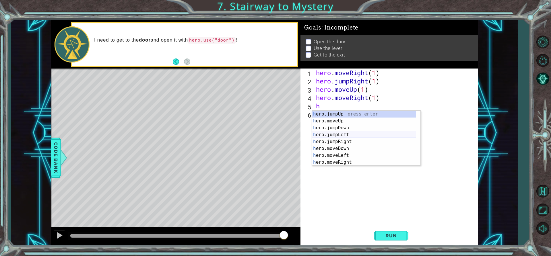
scroll to position [7, 0]
click at [338, 161] on div "h ero.moveUp press enter h ero.jumpDown press enter h ero.jumpLeft press enter …" at bounding box center [364, 145] width 104 height 69
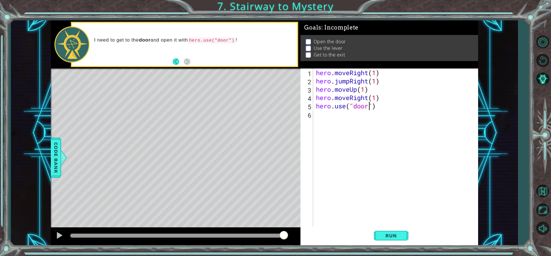
scroll to position [0, 3]
type textarea "hero.use("door")"
click at [406, 237] on button "Run" at bounding box center [391, 236] width 34 height 18
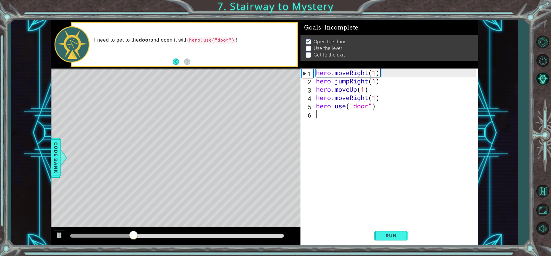
click at [317, 117] on div "hero . moveRight ( 1 ) hero . jumpRight ( 1 ) hero . moveUp ( 1 ) hero . moveRi…" at bounding box center [397, 156] width 164 height 175
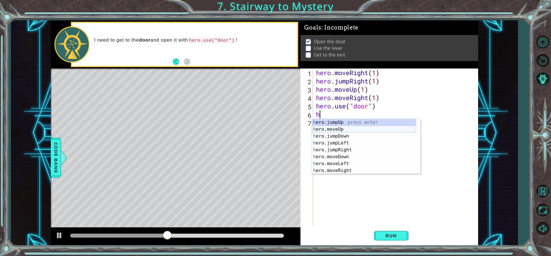
click at [343, 131] on div "h ero.jumpUp press enter h ero.moveUp press enter h ero.jumpDown press enter h …" at bounding box center [364, 153] width 104 height 69
type textarea "hero.moveUp(1)"
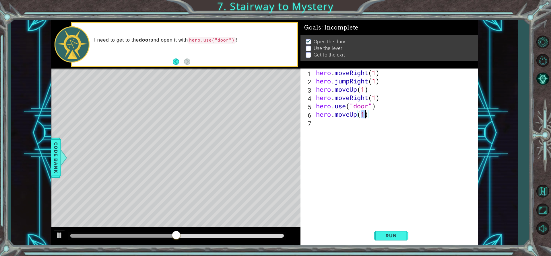
click at [317, 122] on div "hero . moveRight ( 1 ) hero . jumpRight ( 1 ) hero . moveUp ( 1 ) hero . moveRi…" at bounding box center [397, 156] width 164 height 175
click at [363, 116] on div "hero . moveRight ( 1 ) hero . jumpRight ( 1 ) hero . moveUp ( 1 ) hero . moveRi…" at bounding box center [397, 156] width 164 height 175
click at [364, 115] on div "hero . moveRight ( 1 ) hero . jumpRight ( 1 ) hero . moveUp ( 1 ) hero . moveRi…" at bounding box center [397, 156] width 164 height 175
type textarea "hero.moveUp(2)"
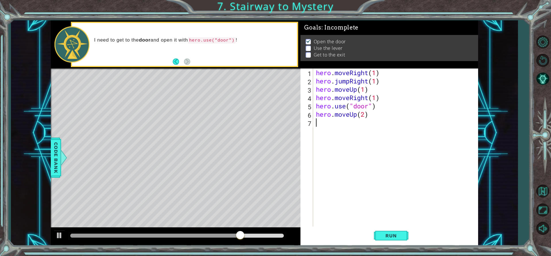
click at [325, 119] on div "hero . moveRight ( 1 ) hero . jumpRight ( 1 ) hero . moveUp ( 1 ) hero . moveRi…" at bounding box center [397, 156] width 164 height 175
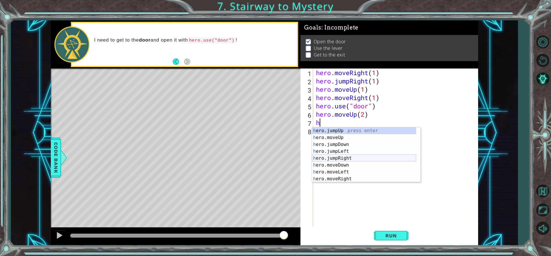
scroll to position [7, 0]
click at [336, 162] on div "h ero.moveUp press enter h ero.jumpDown press enter h ero.jumpLeft press enter …" at bounding box center [364, 161] width 104 height 69
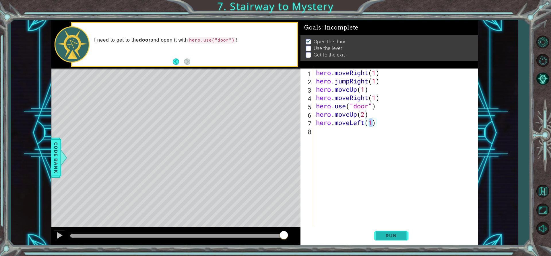
type textarea "hero.moveLeft(1)"
click at [385, 228] on button "Run" at bounding box center [391, 236] width 34 height 18
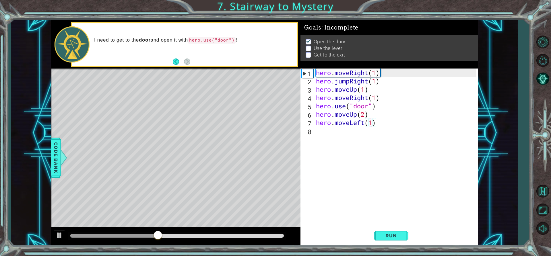
click at [331, 133] on div "hero . moveRight ( 1 ) hero . jumpRight ( 1 ) hero . moveUp ( 1 ) hero . moveRi…" at bounding box center [397, 156] width 164 height 175
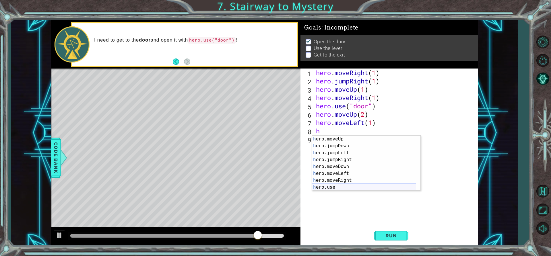
click at [342, 188] on div "h ero.moveUp press enter h ero.jumpDown press enter h ero.jumpLeft press enter …" at bounding box center [364, 170] width 104 height 69
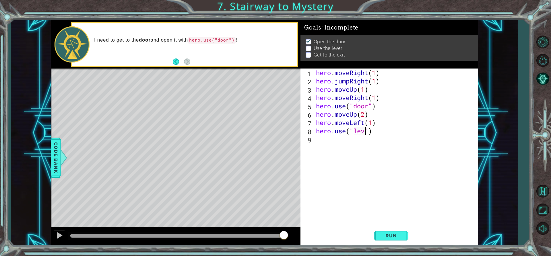
scroll to position [0, 3]
type textarea "hero.use("lever")"
click at [383, 238] on span "Run" at bounding box center [391, 236] width 23 height 6
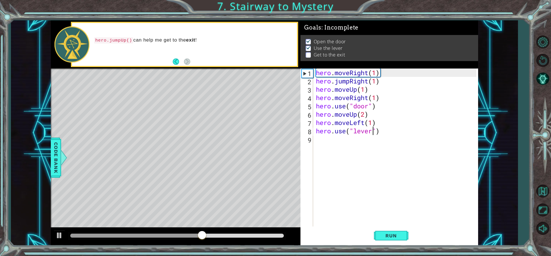
click at [314, 139] on div "hero.use("lever") 1 2 3 4 5 6 7 8 9 hero . moveRight ( 1 ) hero . jumpRight ( 1…" at bounding box center [389, 148] width 176 height 158
click at [322, 139] on div "hero . moveRight ( 1 ) hero . jumpRight ( 1 ) hero . moveUp ( 1 ) hero . moveRi…" at bounding box center [397, 156] width 164 height 175
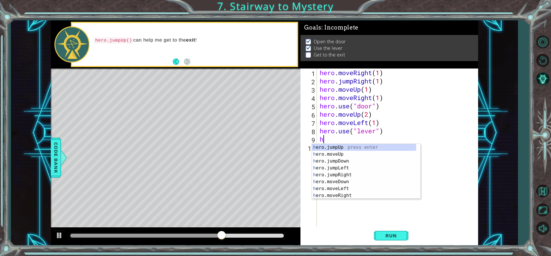
scroll to position [0, 0]
click at [342, 190] on div "h ero.jumpUp press enter h ero.moveUp press enter h ero.jumpDown press enter h …" at bounding box center [364, 178] width 104 height 69
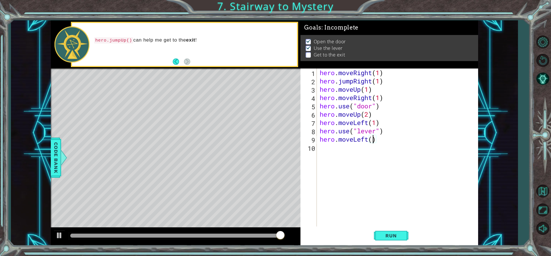
type textarea "hero.moveLeft(2)"
click at [325, 149] on div "hero . moveRight ( 1 ) hero . jumpRight ( 1 ) hero . moveUp ( 1 ) hero . moveRi…" at bounding box center [399, 156] width 161 height 175
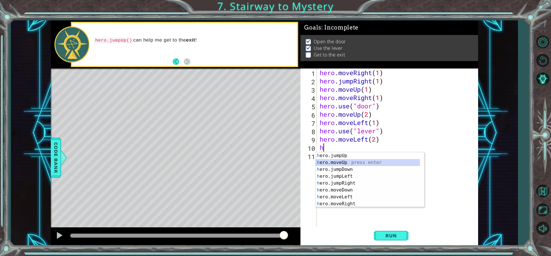
click at [337, 162] on div "h ero.jumpUp press enter h ero.moveUp press enter h ero.jumpDown press enter h …" at bounding box center [368, 186] width 104 height 69
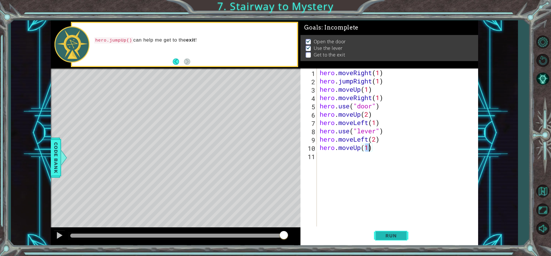
type textarea "hero.moveUp(1)"
click at [381, 229] on button "Run" at bounding box center [391, 236] width 34 height 18
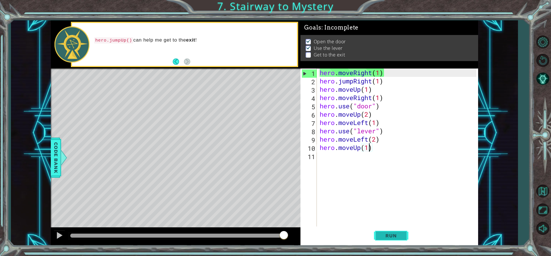
click at [397, 237] on span "Run" at bounding box center [391, 236] width 23 height 6
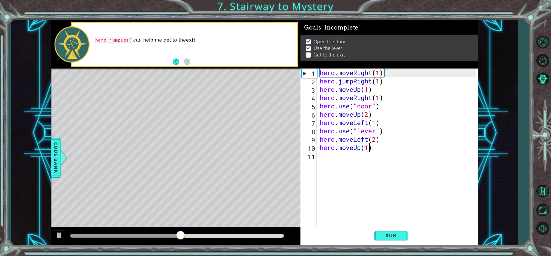
click at [321, 161] on div "hero . moveRight ( 1 ) hero . jumpRight ( 1 ) hero . moveUp ( 1 ) hero . moveRi…" at bounding box center [399, 156] width 161 height 175
type textarea "h"
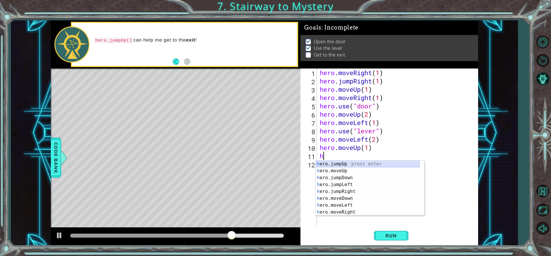
click at [332, 161] on div "h ero.jumpUp press enter h ero.moveUp press enter h ero.jumpDown press enter h …" at bounding box center [368, 195] width 104 height 69
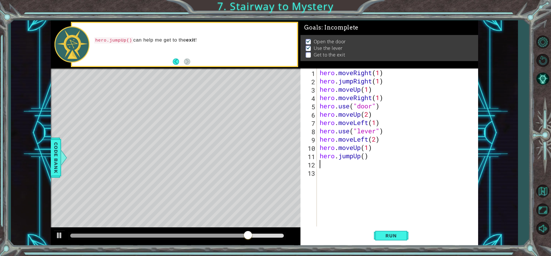
click at [374, 148] on div "hero . moveRight ( 1 ) hero . jumpRight ( 1 ) hero . moveUp ( 1 ) hero . moveRi…" at bounding box center [399, 156] width 161 height 175
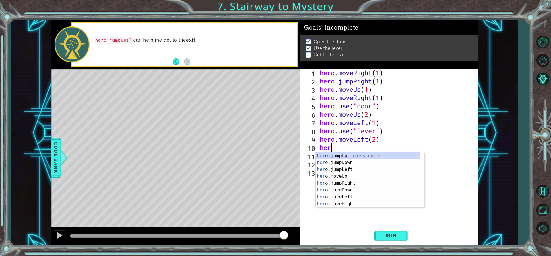
type textarea "h"
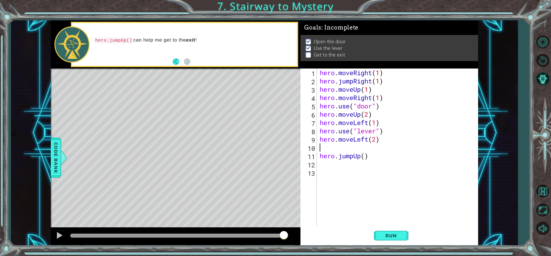
click at [374, 158] on div "hero . moveRight ( 1 ) hero . jumpRight ( 1 ) hero . moveUp ( 1 ) hero . moveRi…" at bounding box center [399, 156] width 161 height 175
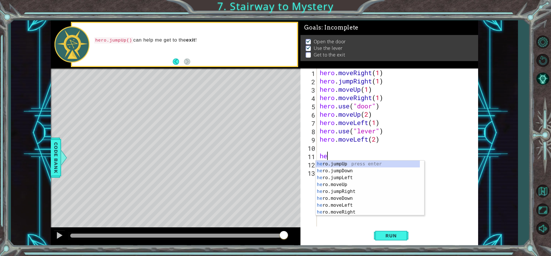
type textarea "h"
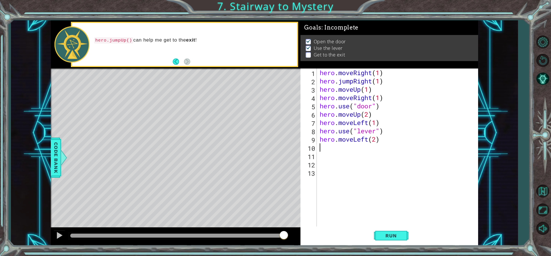
click at [344, 147] on div "hero . moveRight ( 1 ) hero . jumpRight ( 1 ) hero . moveUp ( 1 ) hero . moveRi…" at bounding box center [399, 156] width 161 height 175
type textarea "h"
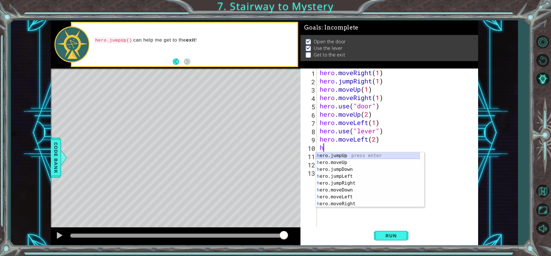
click at [335, 156] on div "h ero.jumpUp press enter h ero.moveUp press enter h ero.jumpDown press enter h …" at bounding box center [368, 186] width 104 height 69
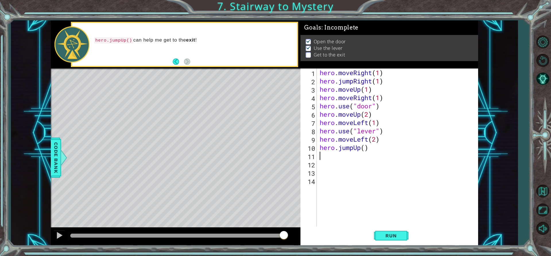
click at [366, 151] on div "hero . moveRight ( 1 ) hero . jumpRight ( 1 ) hero . moveUp ( 1 ) hero . moveRi…" at bounding box center [399, 156] width 161 height 175
type textarea "hero.jumpUp(1)"
click at [329, 159] on div "hero . moveRight ( 1 ) hero . jumpRight ( 1 ) hero . moveUp ( 1 ) hero . moveRi…" at bounding box center [399, 156] width 161 height 175
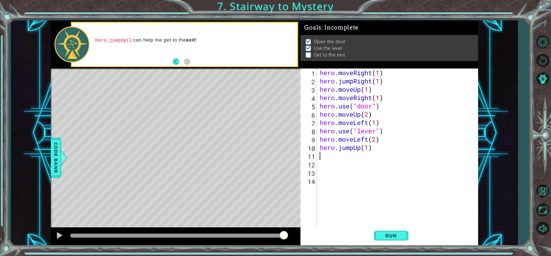
type textarea "h"
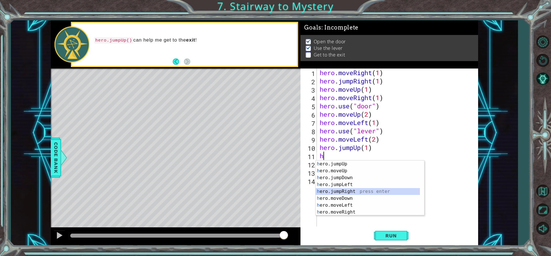
click at [350, 194] on div "h ero.jumpUp press enter h ero.moveUp press enter h ero.jumpDown press enter h …" at bounding box center [368, 195] width 104 height 69
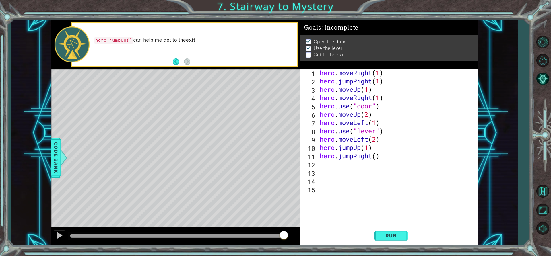
click at [376, 158] on div "hero . moveRight ( 1 ) hero . jumpRight ( 1 ) hero . moveUp ( 1 ) hero . moveRi…" at bounding box center [399, 156] width 161 height 175
click at [395, 233] on button "Run" at bounding box center [391, 236] width 34 height 18
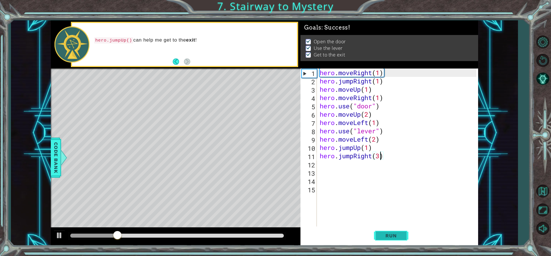
type textarea "hero.jumpRight(3 )"
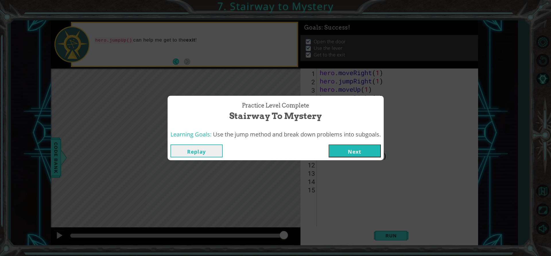
click at [358, 154] on button "Next" at bounding box center [355, 151] width 52 height 13
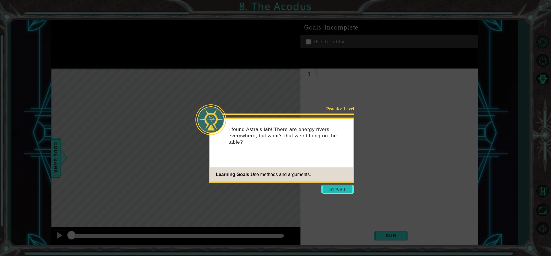
click at [333, 188] on button "Start" at bounding box center [337, 189] width 33 height 9
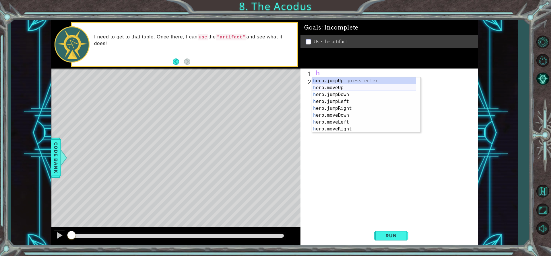
drag, startPoint x: 332, startPoint y: 89, endPoint x: 335, endPoint y: 120, distance: 31.4
click at [332, 89] on div "h ero.jumpUp press enter h ero.moveUp press enter h ero.jumpDown press enter h …" at bounding box center [364, 111] width 104 height 69
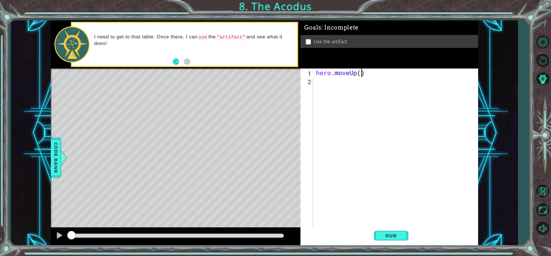
type textarea "hero.moveUp(2)"
click at [323, 84] on div "hero . moveUp ( 2 )" at bounding box center [397, 156] width 164 height 175
type textarea "h"
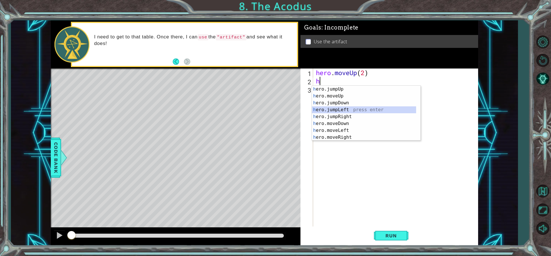
click at [342, 111] on div "h ero.jumpUp press enter h ero.moveUp press enter h ero.jumpDown press enter h …" at bounding box center [364, 120] width 104 height 69
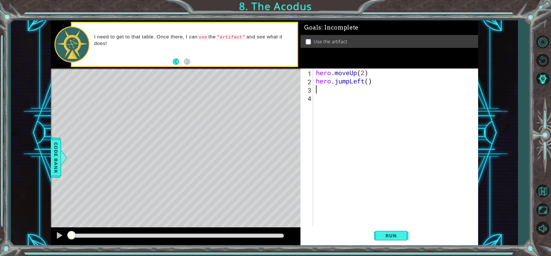
click at [368, 82] on div "hero . moveUp ( 2 ) hero . jumpLeft ( )" at bounding box center [397, 156] width 164 height 175
type textarea "hero.jumpLeft(1)"
click at [325, 90] on div "hero . moveUp ( 2 ) hero . jumpLeft ( 1 )" at bounding box center [397, 156] width 164 height 175
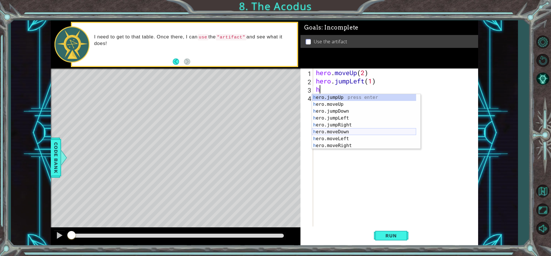
click at [342, 130] on div "h ero.jumpUp press enter h ero.moveUp press enter h ero.jumpDown press enter h …" at bounding box center [364, 128] width 104 height 69
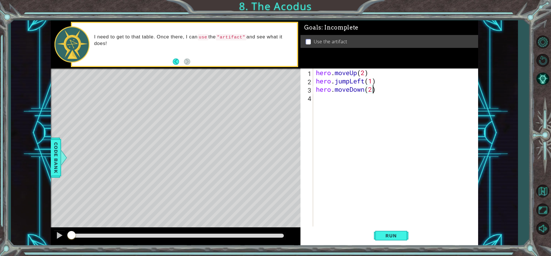
scroll to position [0, 3]
type textarea "hero.moveDown(2)"
click at [402, 230] on button "Run" at bounding box center [391, 236] width 34 height 18
